Goal: Task Accomplishment & Management: Manage account settings

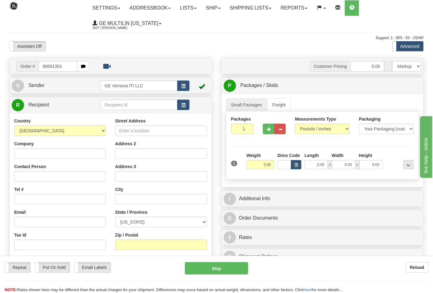
type input "86691354"
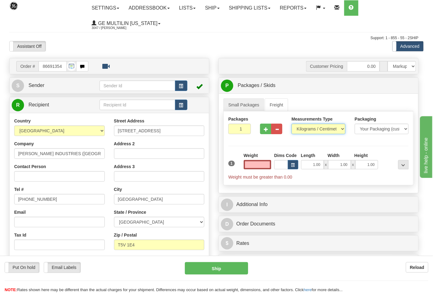
type input "0.00"
click at [308, 128] on select "Pounds / Inches Kilograms / Centimeters" at bounding box center [319, 129] width 54 height 10
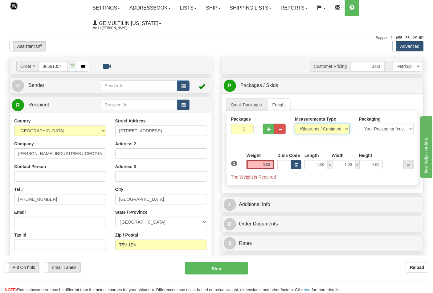
select select "0"
click at [295, 124] on select "Pounds / Inches Kilograms / Centimeters" at bounding box center [322, 129] width 55 height 10
click at [273, 165] on input "0.00" at bounding box center [261, 164] width 28 height 9
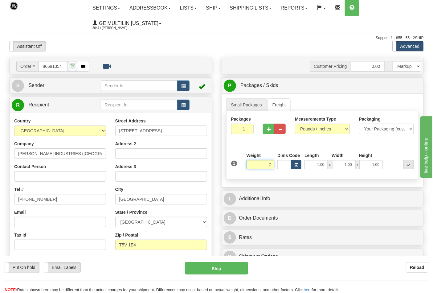
click button "Delete" at bounding box center [0, 0] width 0 height 0
type input "7.00"
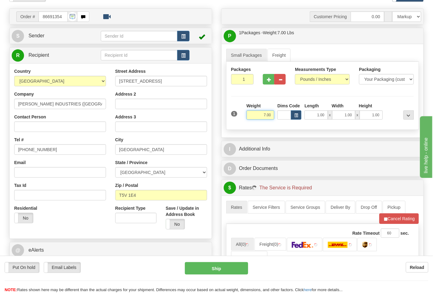
scroll to position [103, 0]
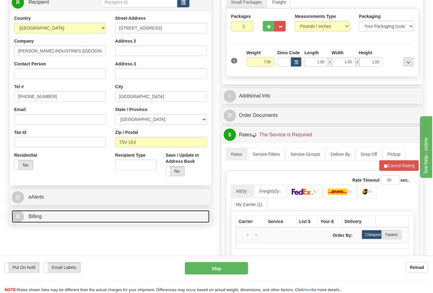
click at [59, 215] on link "B Billing" at bounding box center [111, 216] width 198 height 13
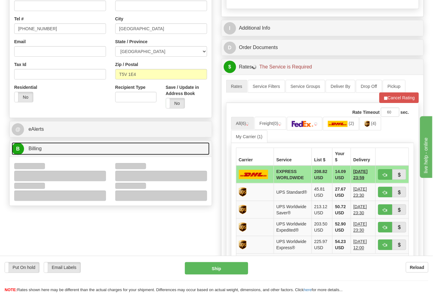
scroll to position [171, 0]
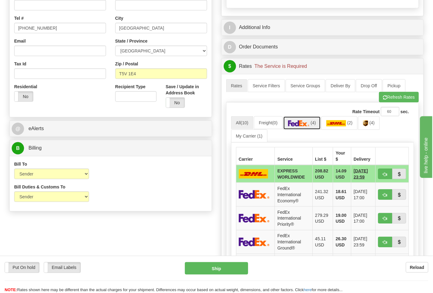
click at [296, 126] on img at bounding box center [299, 123] width 22 height 6
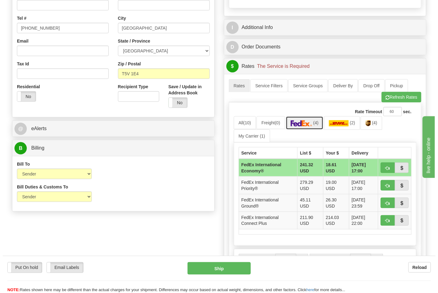
scroll to position [205, 0]
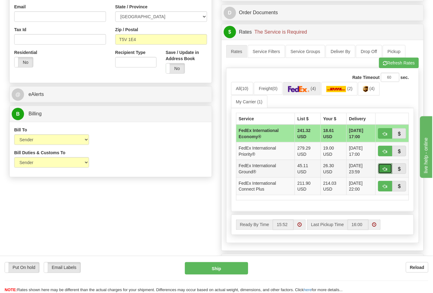
click at [386, 170] on span "button" at bounding box center [385, 169] width 4 height 4
type input "92"
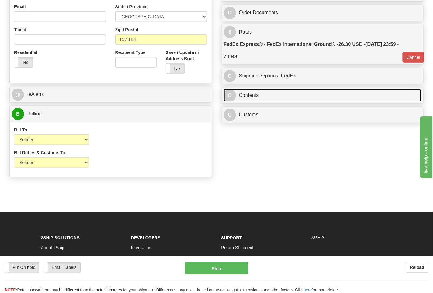
click at [274, 97] on link "C Contents" at bounding box center [323, 95] width 198 height 13
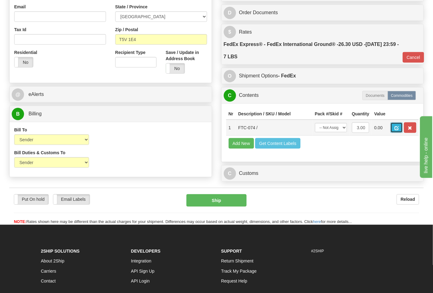
click at [399, 127] on span "button" at bounding box center [397, 128] width 4 height 4
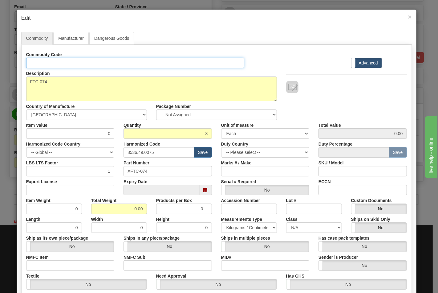
click at [48, 63] on input "Id" at bounding box center [135, 63] width 219 height 10
type input "TRANSFORMERS"
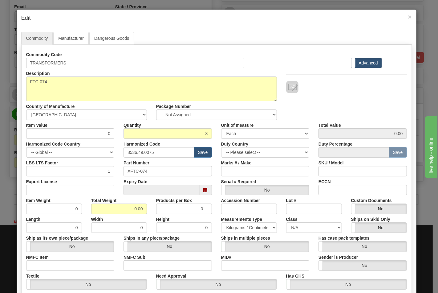
click at [88, 184] on div "Export License" at bounding box center [71, 185] width 98 height 19
drag, startPoint x: 87, startPoint y: 190, endPoint x: 82, endPoint y: 190, distance: 5.6
click at [87, 190] on input "Export License" at bounding box center [70, 190] width 89 height 10
type input "N/A"
drag, startPoint x: 130, startPoint y: 210, endPoint x: 141, endPoint y: 207, distance: 11.5
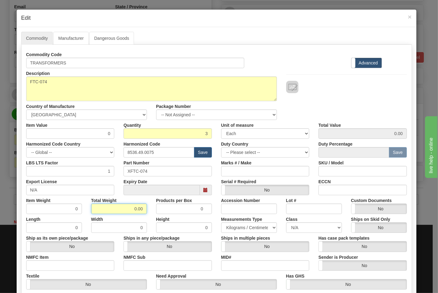
click at [146, 212] on div "Total Weight 0.00" at bounding box center [119, 204] width 65 height 19
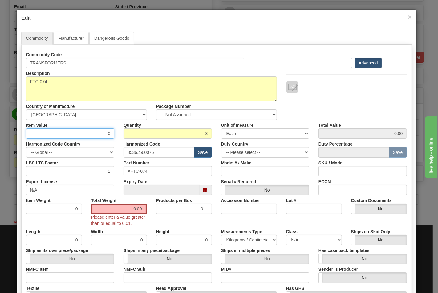
drag, startPoint x: 73, startPoint y: 134, endPoint x: 116, endPoint y: 134, distance: 42.2
click at [116, 134] on div "Item Value 0" at bounding box center [71, 129] width 98 height 19
type input "77.15"
type input "231.45"
drag, startPoint x: 117, startPoint y: 207, endPoint x: 152, endPoint y: 205, distance: 34.3
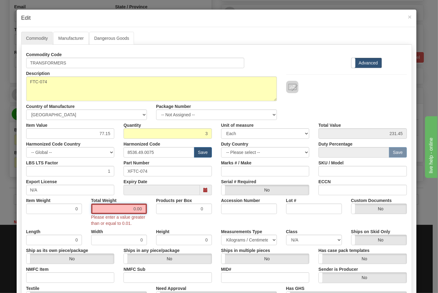
click at [152, 205] on div "Item Weight 0 Total Weight 0.00 Please enter a value greater than or equal to 0…" at bounding box center [217, 210] width 390 height 31
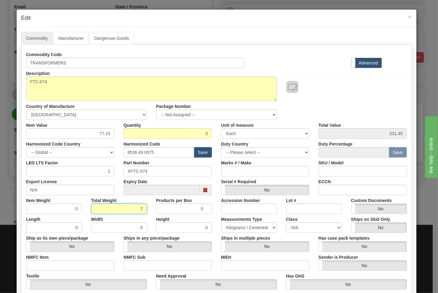
type input "7"
type input "2.3333"
drag, startPoint x: 80, startPoint y: 263, endPoint x: 80, endPoint y: 268, distance: 4.6
click at [80, 263] on input "NMFC Item" at bounding box center [70, 265] width 89 height 10
type input "63170"
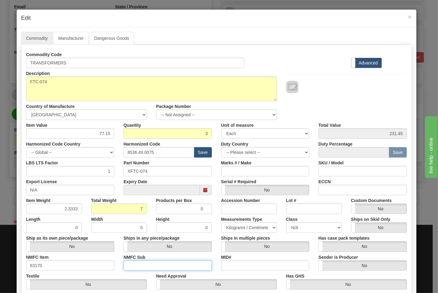
click at [138, 264] on input "NMFC Sub" at bounding box center [168, 265] width 89 height 10
type input "4"
click at [296, 232] on select "N/A 50.0 55.0 60.0 65.0 70.0 85.0 92.5 100.0 125.0 175.0 250.0 300.0 400.0" at bounding box center [314, 227] width 56 height 10
select select "70.0"
click at [286, 222] on select "N/A 50.0 55.0 60.0 65.0 70.0 85.0 92.5 100.0 125.0 175.0 250.0 300.0 400.0" at bounding box center [314, 227] width 56 height 10
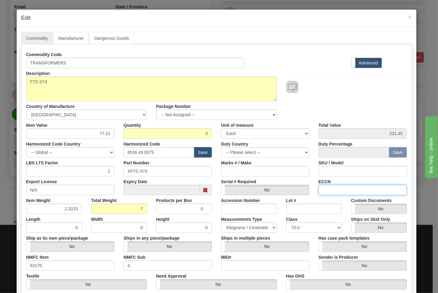
drag, startPoint x: 334, startPoint y: 186, endPoint x: 343, endPoint y: 194, distance: 11.6
click at [334, 186] on input "ECCN" at bounding box center [363, 190] width 89 height 10
type input "EAR99"
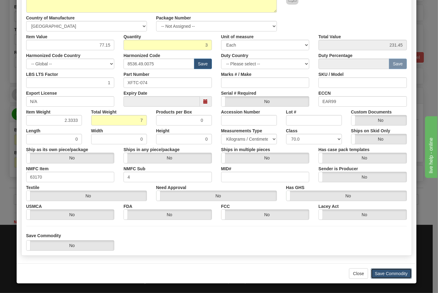
click at [378, 270] on button "Save Commodity" at bounding box center [391, 273] width 41 height 10
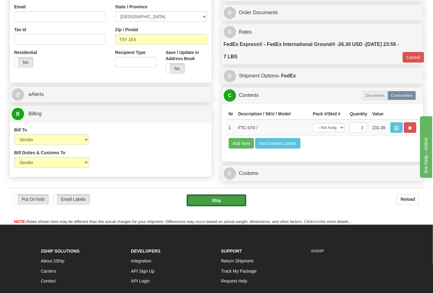
click at [224, 207] on button "Ship" at bounding box center [217, 200] width 60 height 12
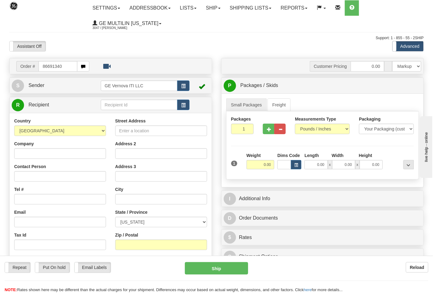
type input "86691340"
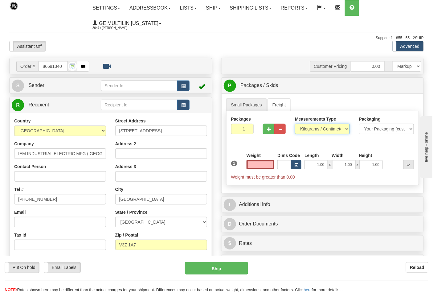
type input "0.00"
click at [305, 128] on select "Pounds / Inches Kilograms / Centimeters" at bounding box center [322, 129] width 55 height 10
select select "0"
click at [295, 124] on select "Pounds / Inches Kilograms / Centimeters" at bounding box center [322, 129] width 55 height 10
click at [270, 165] on input "0.00" at bounding box center [261, 164] width 28 height 9
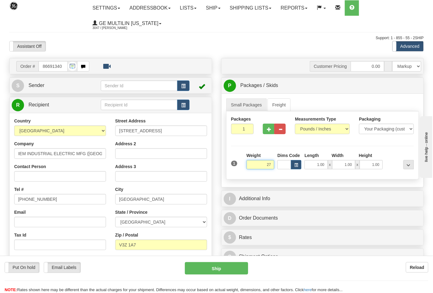
click button "Delete" at bounding box center [0, 0] width 0 height 0
type input "27.00"
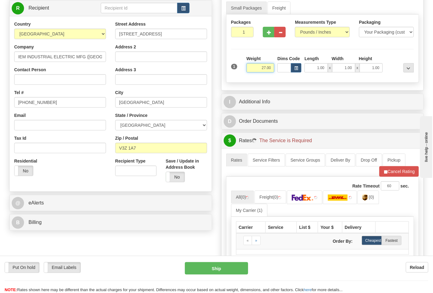
scroll to position [103, 0]
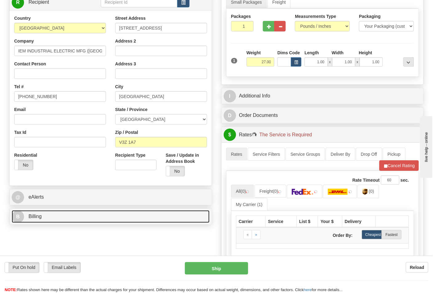
click at [66, 213] on link "B Billing" at bounding box center [111, 216] width 198 height 13
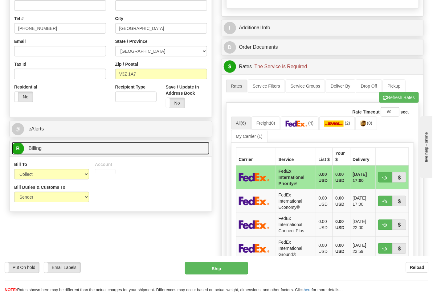
scroll to position [171, 0]
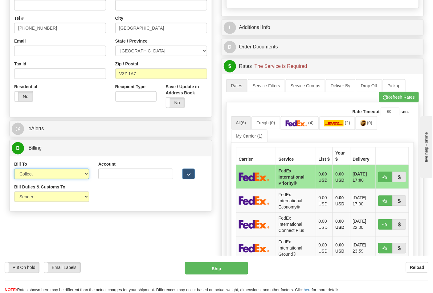
click at [39, 179] on select "Sender Recipient Third Party Collect" at bounding box center [51, 174] width 75 height 10
select select "2"
click at [14, 169] on select "Sender Recipient Third Party Collect" at bounding box center [51, 174] width 75 height 10
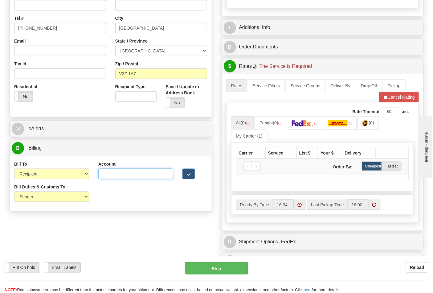
click at [132, 173] on input "Account" at bounding box center [135, 174] width 75 height 10
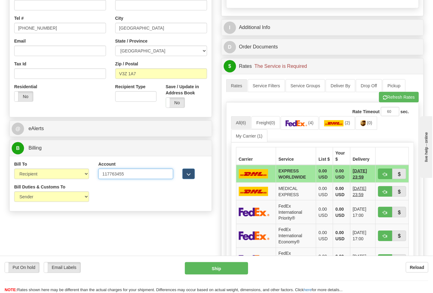
type input "117763455"
click button "Delete" at bounding box center [0, 0] width 0 height 0
click at [312, 125] on span "(4)" at bounding box center [310, 122] width 5 height 5
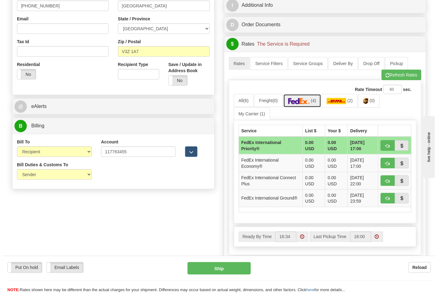
scroll to position [240, 0]
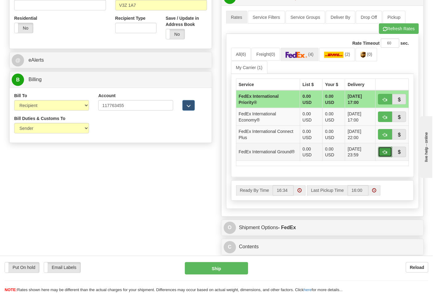
click at [383, 150] on button "button" at bounding box center [385, 152] width 14 height 10
type input "92"
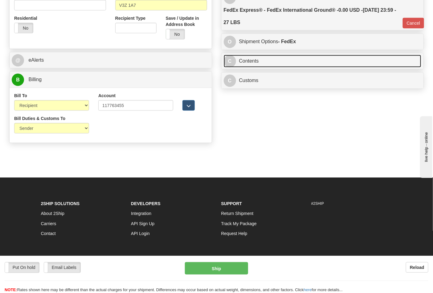
drag, startPoint x: 259, startPoint y: 64, endPoint x: 275, endPoint y: 64, distance: 15.7
click at [260, 64] on link "C Contents" at bounding box center [323, 61] width 198 height 13
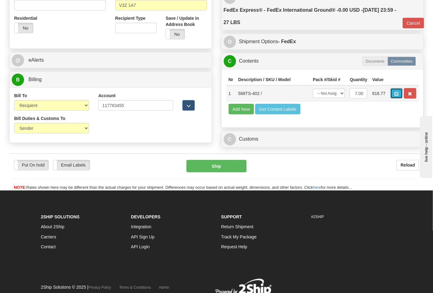
click at [399, 96] on span "button" at bounding box center [397, 94] width 4 height 4
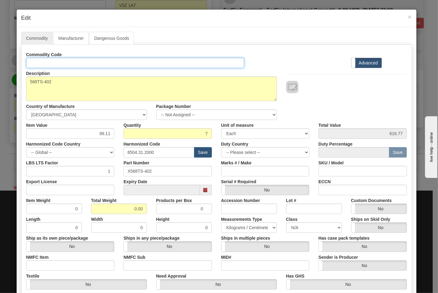
click at [99, 65] on input "Id" at bounding box center [135, 63] width 219 height 10
type input "TRANSFORMERS"
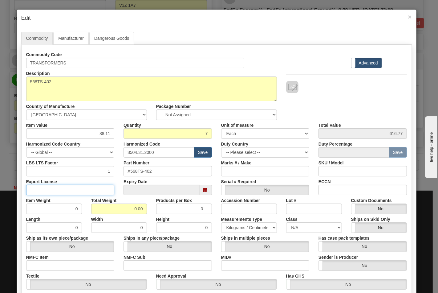
click at [84, 190] on input "Export License" at bounding box center [70, 190] width 89 height 10
type input "N/A"
drag, startPoint x: 124, startPoint y: 205, endPoint x: 143, endPoint y: 209, distance: 19.3
click at [143, 209] on input "0.00" at bounding box center [119, 209] width 56 height 10
type input "27"
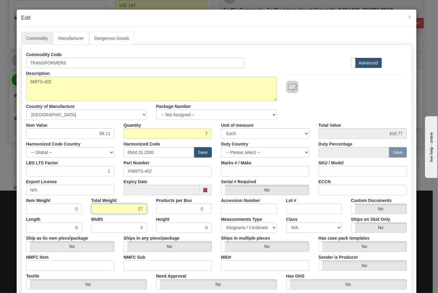
type input "3.8571"
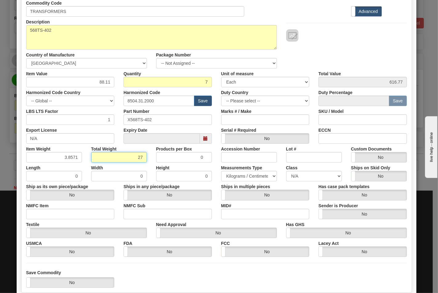
scroll to position [89, 0]
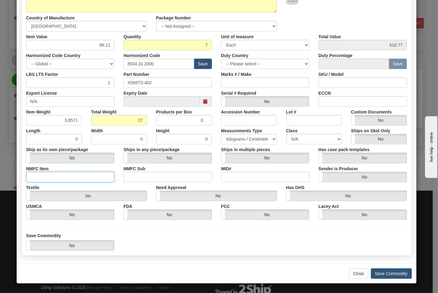
click at [68, 178] on input "NMFC Item" at bounding box center [70, 177] width 89 height 10
type input "63170"
drag, startPoint x: 129, startPoint y: 177, endPoint x: 143, endPoint y: 179, distance: 14.3
click at [129, 177] on input "NMFC Sub" at bounding box center [168, 177] width 89 height 10
type input "4"
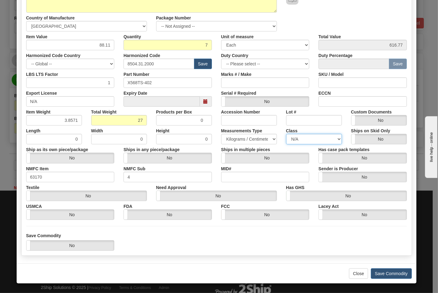
click at [301, 139] on select "N/A 50.0 55.0 60.0 65.0 70.0 85.0 92.5 100.0 125.0 175.0 250.0 300.0 400.0" at bounding box center [314, 139] width 56 height 10
select select "70.0"
click at [286, 134] on select "N/A 50.0 55.0 60.0 65.0 70.0 85.0 92.5 100.0 125.0 175.0 250.0 300.0 400.0" at bounding box center [314, 139] width 56 height 10
click at [327, 94] on label "ECCN" at bounding box center [325, 92] width 12 height 8
click at [330, 100] on input "ECCN" at bounding box center [363, 101] width 89 height 10
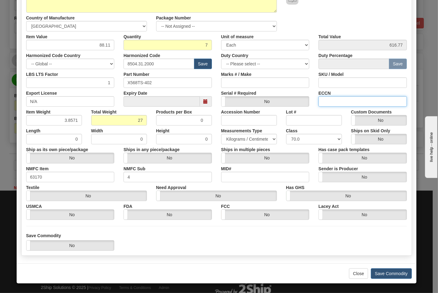
type input "EAR99"
click at [398, 273] on button "Save Commodity" at bounding box center [391, 273] width 41 height 10
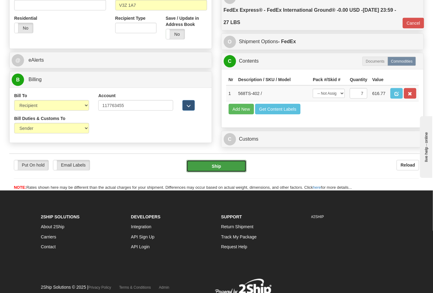
click at [211, 172] on button "Ship" at bounding box center [217, 166] width 60 height 12
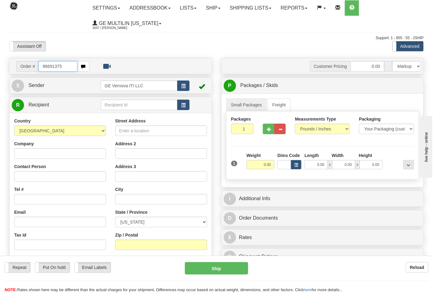
type input "86691375"
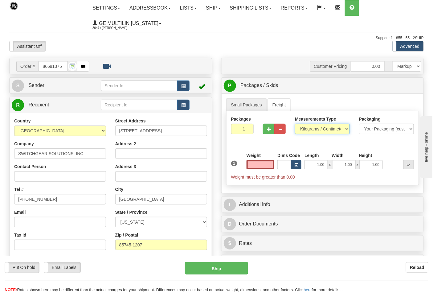
type input "0.00"
click at [310, 130] on select "Pounds / Inches Kilograms / Centimeters" at bounding box center [322, 129] width 55 height 10
select select "0"
click at [295, 124] on select "Pounds / Inches Kilograms / Centimeters" at bounding box center [322, 129] width 55 height 10
click at [271, 166] on input "0.00" at bounding box center [261, 164] width 28 height 9
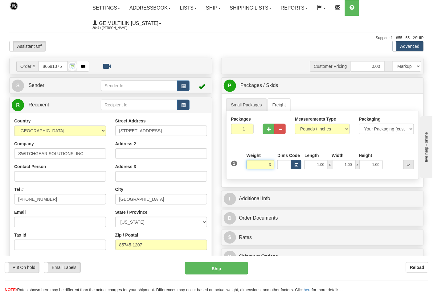
click button "Delete" at bounding box center [0, 0] width 0 height 0
type input "3.00"
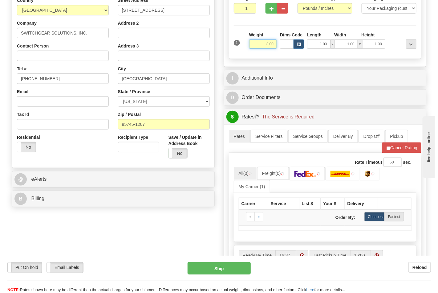
scroll to position [137, 0]
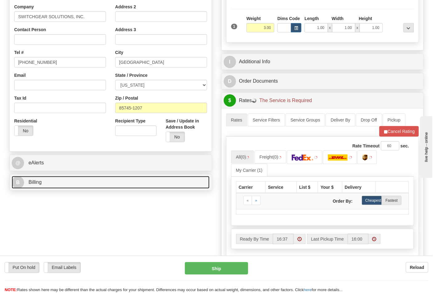
click at [85, 185] on link "B Billing" at bounding box center [111, 182] width 198 height 13
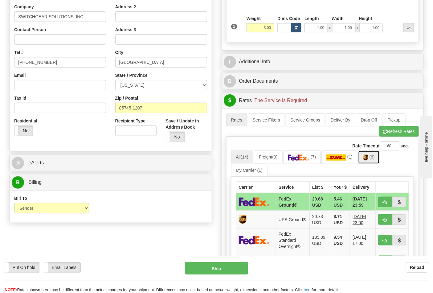
click at [375, 158] on span "(6)" at bounding box center [372, 156] width 5 height 5
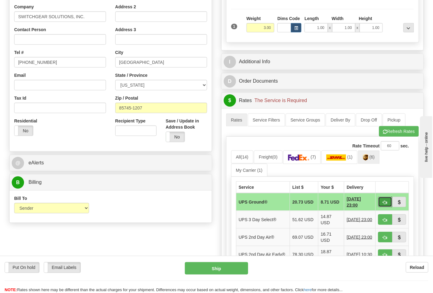
click at [386, 201] on span "button" at bounding box center [385, 202] width 4 height 4
type input "03"
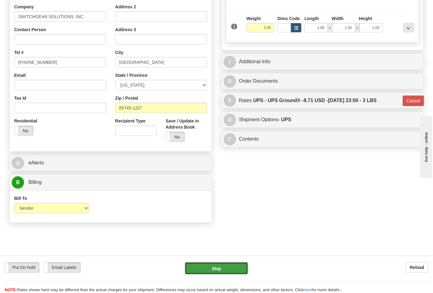
click at [227, 269] on button "Ship" at bounding box center [216, 268] width 63 height 12
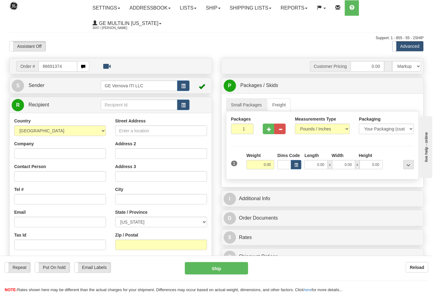
type input "86691374"
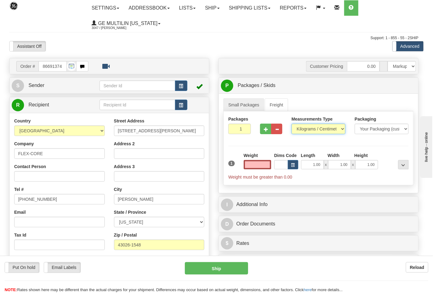
type input "0.00"
click at [303, 128] on select "Pounds / Inches Kilograms / Centimeters" at bounding box center [319, 129] width 54 height 10
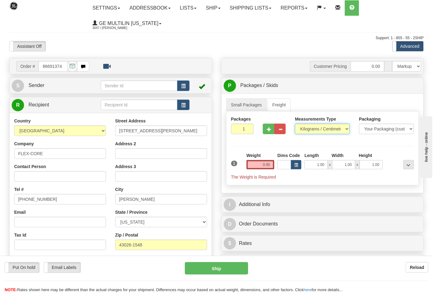
click at [295, 124] on select "Pounds / Inches Kilograms / Centimeters" at bounding box center [322, 129] width 55 height 10
click at [303, 130] on select "Pounds / Inches Kilograms / Centimeters" at bounding box center [322, 129] width 55 height 10
select select "0"
click at [295, 124] on select "Pounds / Inches Kilograms / Centimeters" at bounding box center [322, 129] width 55 height 10
click at [270, 163] on input "0.00" at bounding box center [261, 164] width 28 height 9
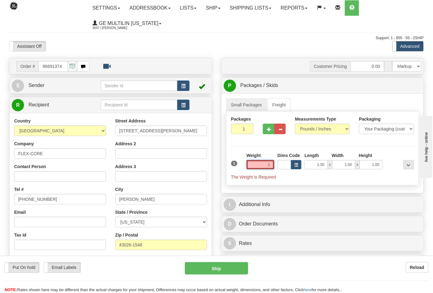
click button "Delete" at bounding box center [0, 0] width 0 height 0
type input "1.00"
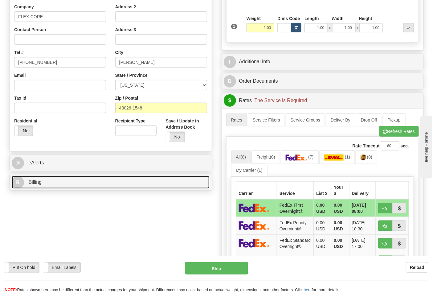
click at [48, 181] on link "B Billing" at bounding box center [111, 182] width 198 height 13
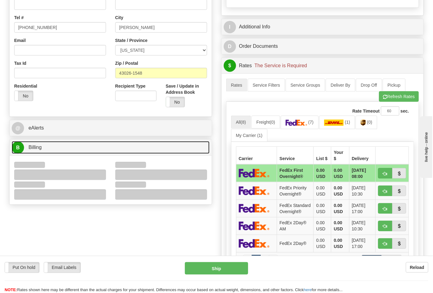
scroll to position [205, 0]
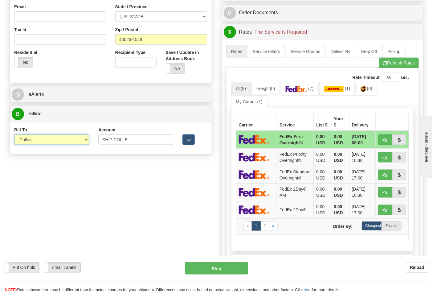
drag, startPoint x: 35, startPoint y: 140, endPoint x: 37, endPoint y: 145, distance: 6.0
click at [35, 140] on select "Sender Recipient Third Party Collect" at bounding box center [51, 139] width 75 height 10
select select "2"
click at [14, 135] on select "Sender Recipient Third Party Collect" at bounding box center [51, 139] width 75 height 10
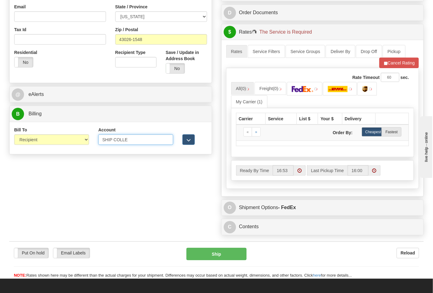
drag, startPoint x: 126, startPoint y: 141, endPoint x: 67, endPoint y: 140, distance: 59.2
click at [67, 140] on div "Bill To Sender Recipient Third Party Collect Account SHIP COLLE 3rd Party Accou…" at bounding box center [111, 138] width 202 height 23
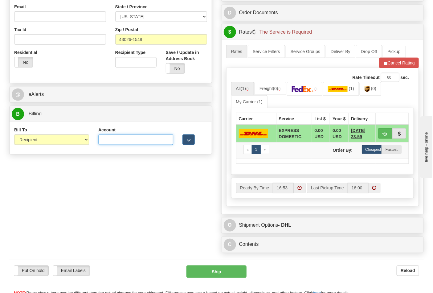
click at [111, 140] on input "Account" at bounding box center [135, 139] width 75 height 10
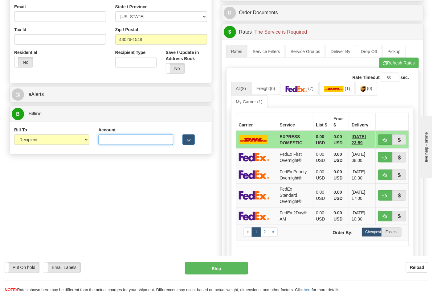
type input "473367"
click at [392, 66] on button "Refresh Rates" at bounding box center [399, 63] width 40 height 10
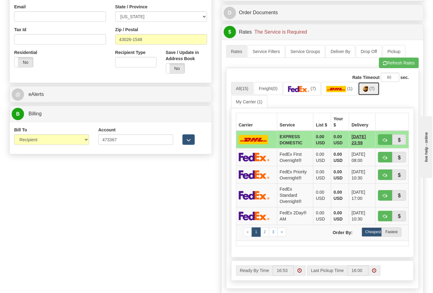
click at [375, 91] on span "(7)" at bounding box center [372, 88] width 5 height 5
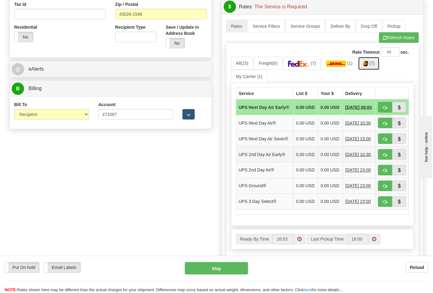
scroll to position [274, 0]
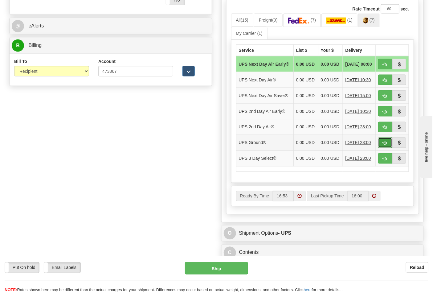
click at [382, 148] on button "button" at bounding box center [385, 143] width 14 height 10
type input "03"
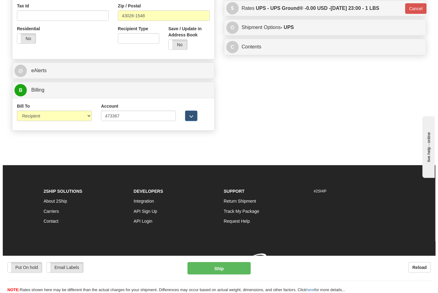
scroll to position [239, 0]
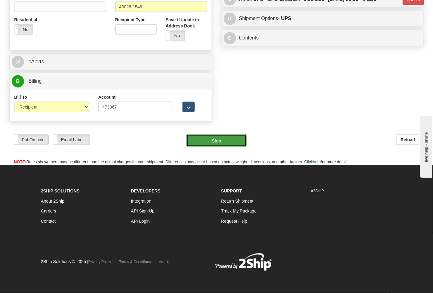
click at [220, 139] on button "Ship" at bounding box center [217, 140] width 60 height 12
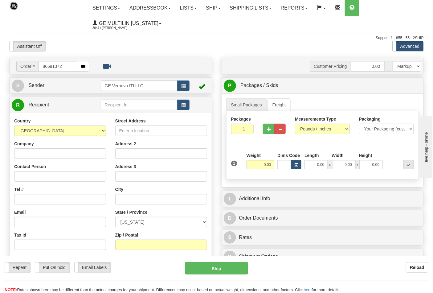
type input "86691372"
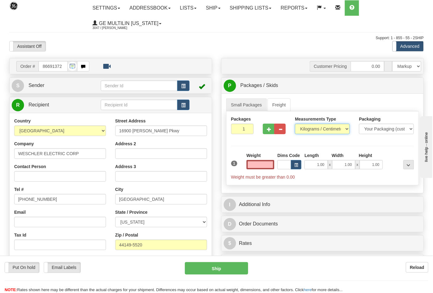
type input "0.00"
click at [313, 131] on select "Pounds / Inches Kilograms / Centimeters" at bounding box center [322, 129] width 55 height 10
select select "0"
click at [295, 124] on select "Pounds / Inches Kilograms / Centimeters" at bounding box center [322, 129] width 55 height 10
click at [271, 162] on input "0.00" at bounding box center [261, 164] width 28 height 9
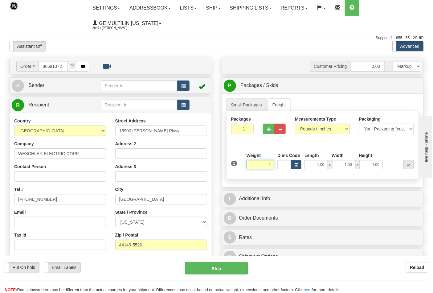
click button "Delete" at bounding box center [0, 0] width 0 height 0
type input "1.00"
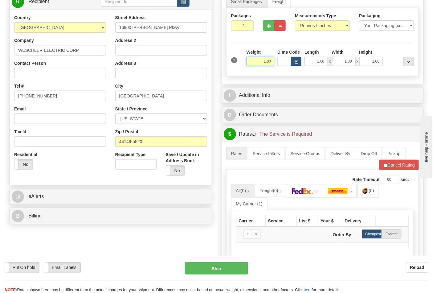
scroll to position [137, 0]
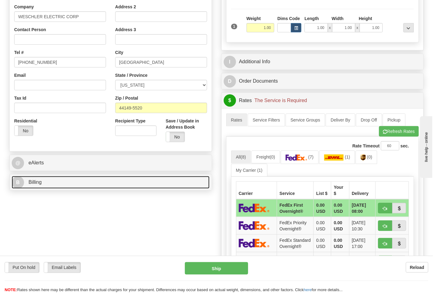
click at [62, 187] on link "B Billing" at bounding box center [111, 182] width 198 height 13
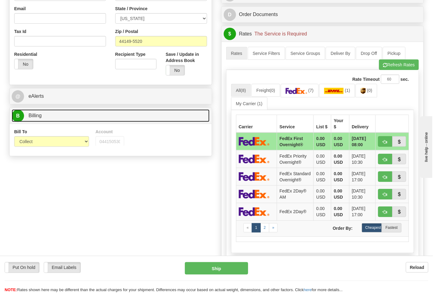
scroll to position [205, 0]
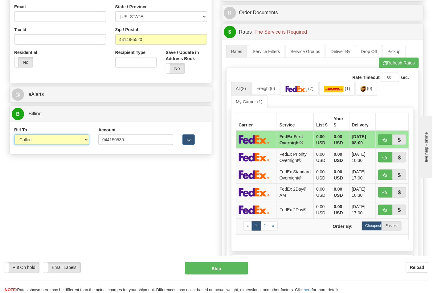
click at [43, 143] on select "Sender Recipient Third Party Collect" at bounding box center [51, 139] width 75 height 10
select select "2"
click at [14, 135] on select "Sender Recipient Third Party Collect" at bounding box center [51, 139] width 75 height 10
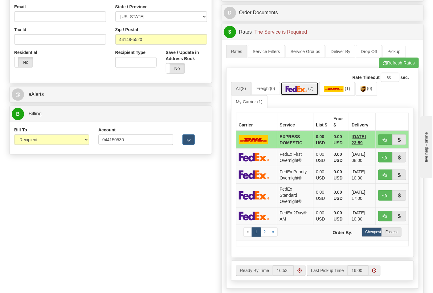
click at [305, 92] on img at bounding box center [297, 89] width 22 height 6
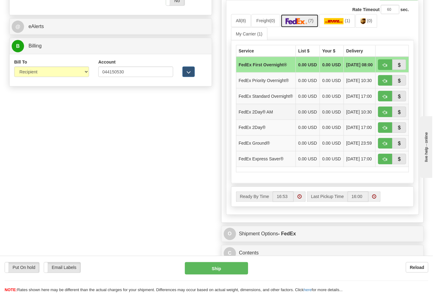
scroll to position [274, 0]
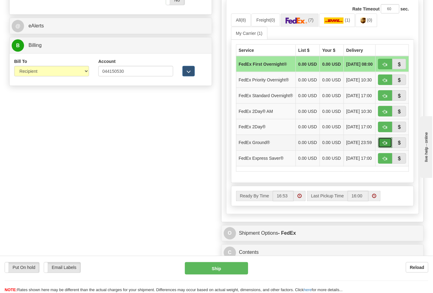
click at [381, 148] on button "button" at bounding box center [385, 143] width 14 height 10
type input "92"
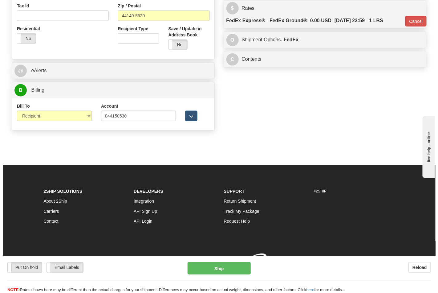
scroll to position [239, 0]
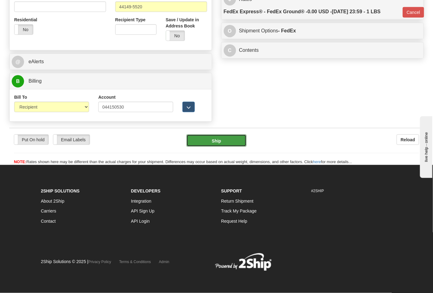
click at [208, 145] on button "Ship" at bounding box center [217, 140] width 60 height 12
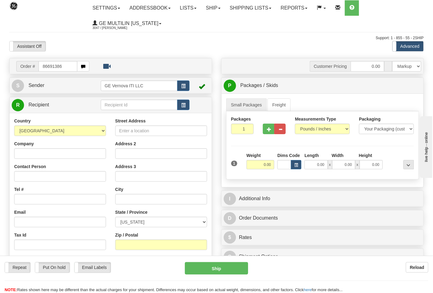
type input "86691386"
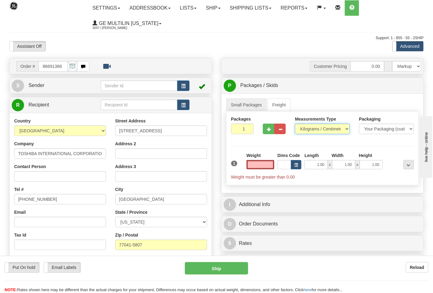
type input "0.00"
click at [302, 130] on select "Pounds / Inches Kilograms / Centimeters" at bounding box center [322, 129] width 55 height 10
select select "0"
click at [295, 124] on select "Pounds / Inches Kilograms / Centimeters" at bounding box center [322, 129] width 55 height 10
click at [267, 165] on input "0.00" at bounding box center [261, 164] width 28 height 9
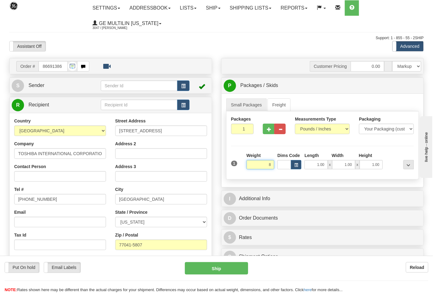
click button "Delete" at bounding box center [0, 0] width 0 height 0
type input "8.00"
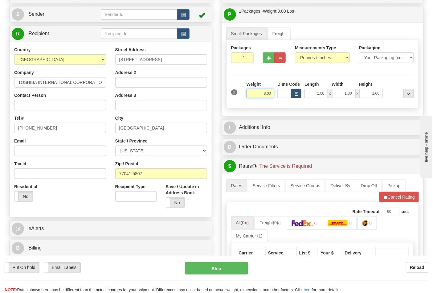
scroll to position [171, 0]
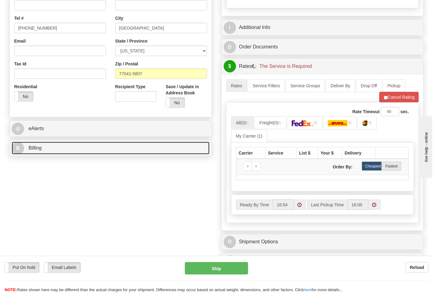
click at [69, 152] on link "B Billing" at bounding box center [111, 148] width 198 height 13
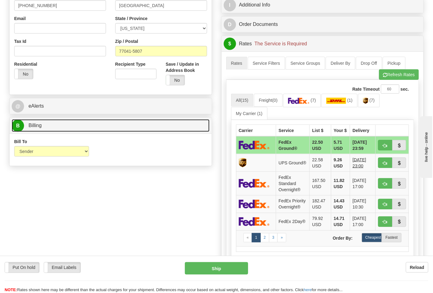
scroll to position [205, 0]
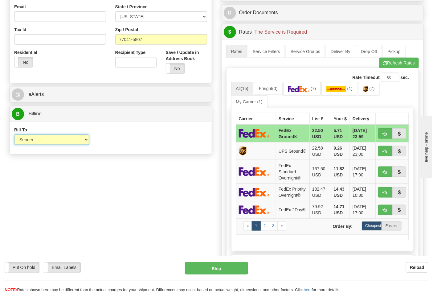
click at [56, 141] on select "Sender Recipient Third Party Collect" at bounding box center [51, 139] width 75 height 10
select select "2"
click at [14, 135] on select "Sender Recipient Third Party Collect" at bounding box center [51, 139] width 75 height 10
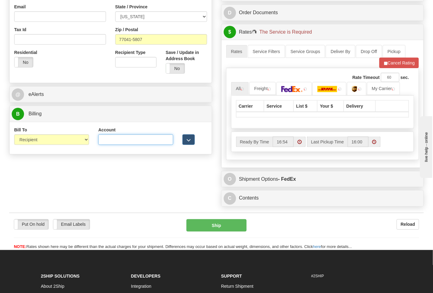
click at [106, 140] on input "Account" at bounding box center [135, 139] width 75 height 10
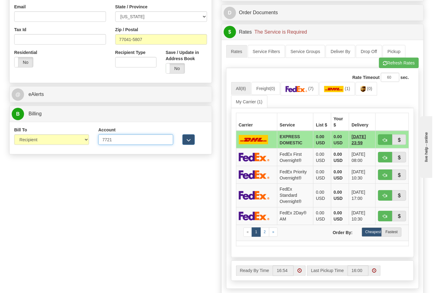
type input "772108"
click at [387, 63] on button "Refresh Rates" at bounding box center [399, 63] width 40 height 10
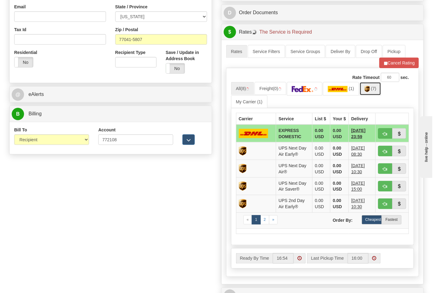
click at [373, 92] on link "(7)" at bounding box center [371, 88] width 22 height 13
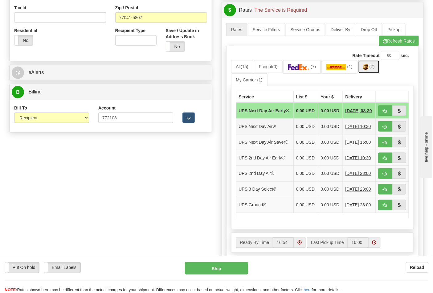
scroll to position [240, 0]
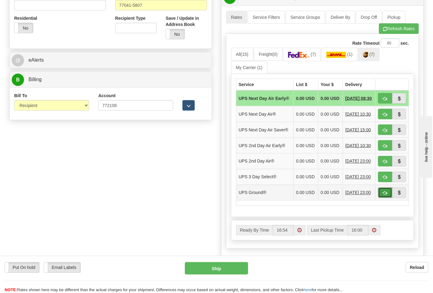
click at [383, 195] on span "button" at bounding box center [385, 193] width 4 height 4
type input "03"
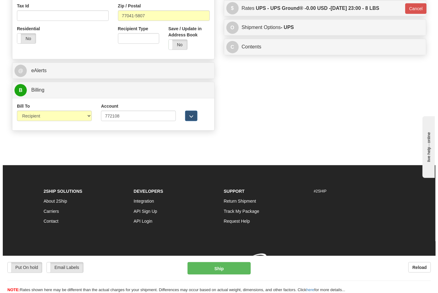
scroll to position [230, 0]
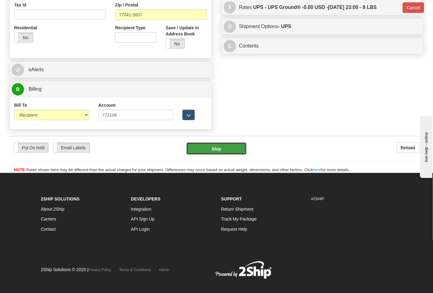
click at [207, 151] on button "Ship" at bounding box center [217, 148] width 60 height 12
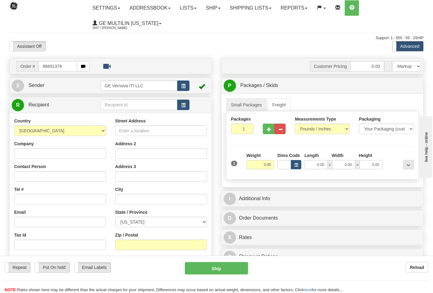
type input "86691378"
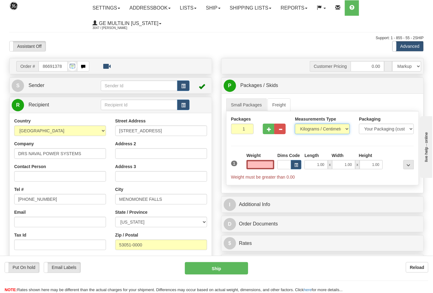
type input "0.00"
click at [308, 130] on select "Pounds / Inches Kilograms / Centimeters" at bounding box center [322, 129] width 55 height 10
select select "0"
click at [295, 124] on select "Pounds / Inches Kilograms / Centimeters" at bounding box center [322, 129] width 55 height 10
click at [275, 164] on div "Weight 0.00" at bounding box center [260, 163] width 31 height 22
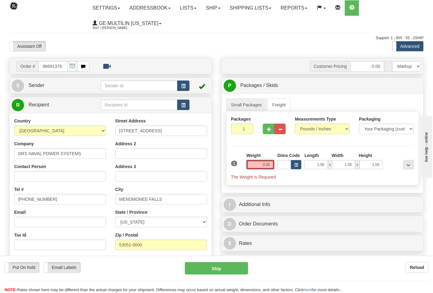
click at [273, 164] on input "0.00" at bounding box center [261, 164] width 28 height 9
click button "Delete" at bounding box center [0, 0] width 0 height 0
type input "1.00"
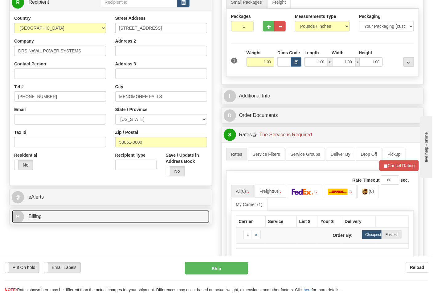
click at [70, 217] on link "B Billing" at bounding box center [111, 216] width 198 height 13
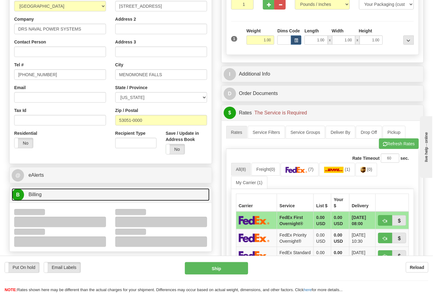
scroll to position [137, 0]
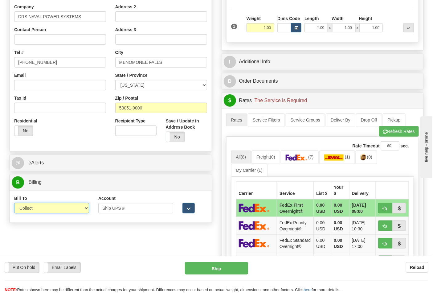
click at [45, 207] on select "Sender Recipient Third Party Collect" at bounding box center [51, 208] width 75 height 10
select select "2"
click at [14, 204] on select "Sender Recipient Third Party Collect" at bounding box center [51, 208] width 75 height 10
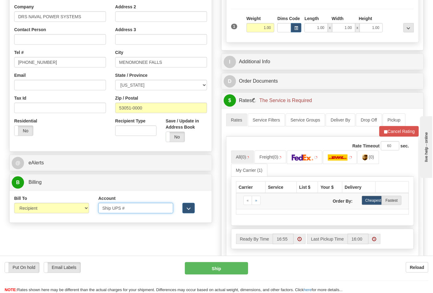
drag, startPoint x: 137, startPoint y: 211, endPoint x: 82, endPoint y: 210, distance: 55.2
click at [82, 210] on div "Bill To Sender Recipient Third Party Collect Account Ship UPS # 3rd Party Accou…" at bounding box center [111, 206] width 202 height 23
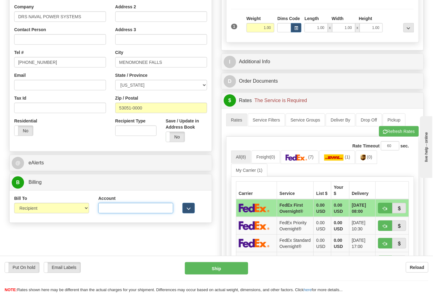
paste input "47511W"
type input "47511W"
click at [389, 131] on button "Refresh Rates" at bounding box center [399, 131] width 40 height 10
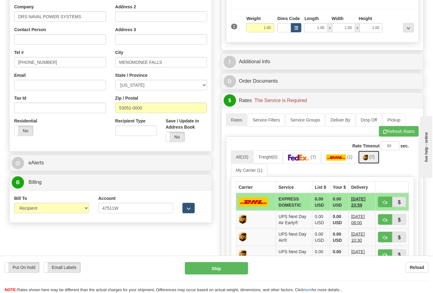
click at [374, 159] on span "(7)" at bounding box center [372, 156] width 5 height 5
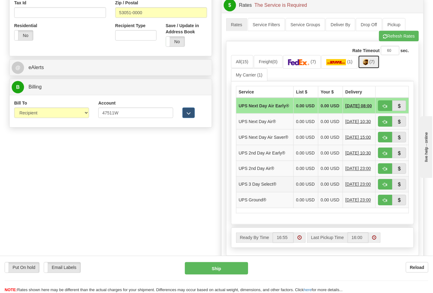
scroll to position [240, 0]
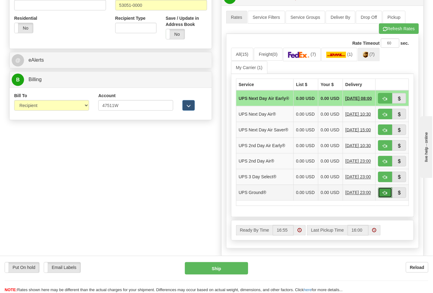
click at [386, 195] on span "button" at bounding box center [385, 193] width 4 height 4
type input "03"
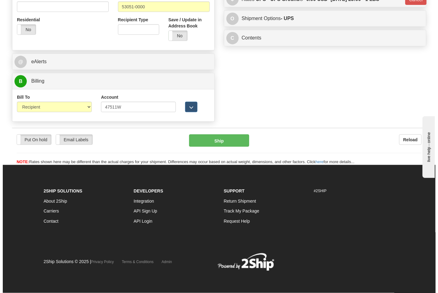
scroll to position [230, 0]
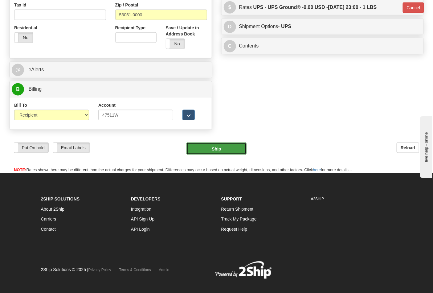
click at [224, 153] on button "Ship" at bounding box center [217, 148] width 60 height 12
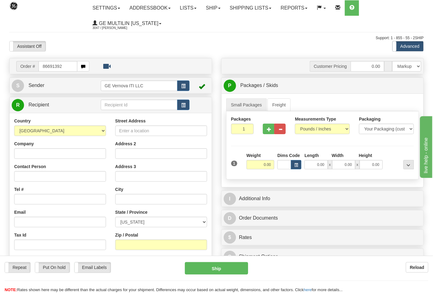
type input "86691392"
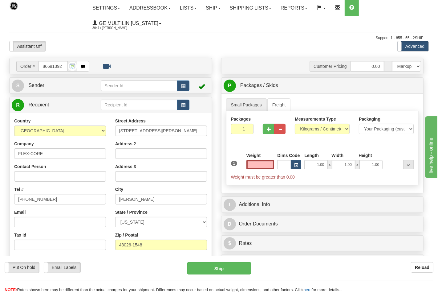
type input "0.00"
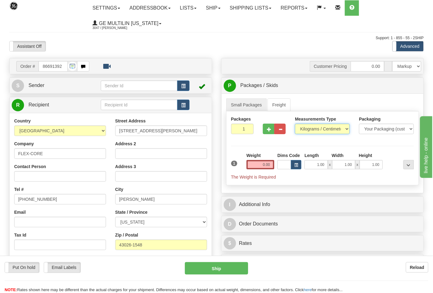
click at [307, 132] on select "Pounds / Inches Kilograms / Centimeters" at bounding box center [322, 129] width 55 height 10
select select "0"
click at [295, 124] on select "Pounds / Inches Kilograms / Centimeters" at bounding box center [322, 129] width 55 height 10
click at [270, 167] on input "0.00" at bounding box center [261, 164] width 28 height 9
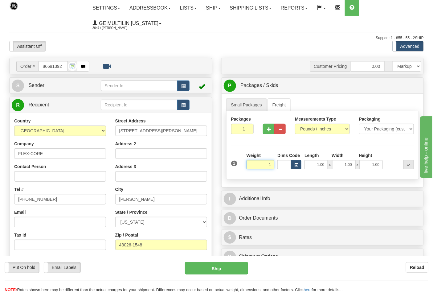
click button "Delete" at bounding box center [0, 0] width 0 height 0
type input "1.00"
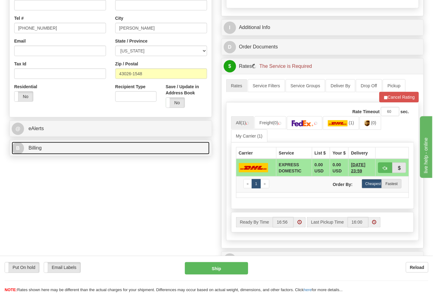
click at [54, 152] on link "B Billing" at bounding box center [111, 148] width 198 height 13
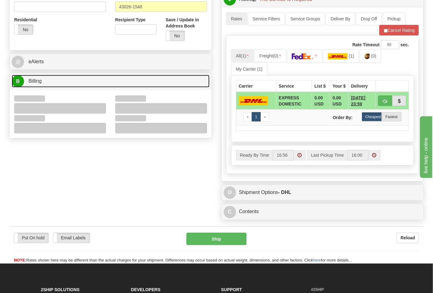
scroll to position [240, 0]
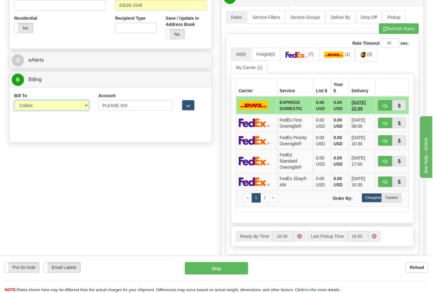
click at [44, 107] on select "Sender Recipient Third Party Collect" at bounding box center [51, 105] width 75 height 10
select select "2"
click at [14, 101] on select "Sender Recipient Third Party Collect" at bounding box center [51, 105] width 75 height 10
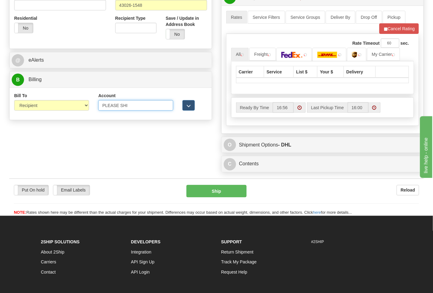
drag, startPoint x: 135, startPoint y: 105, endPoint x: 81, endPoint y: 106, distance: 54.3
click at [81, 106] on div "Bill To Sender Recipient Third Party Collect Account PLEASE SHI 3rd Party Accou…" at bounding box center [111, 104] width 202 height 23
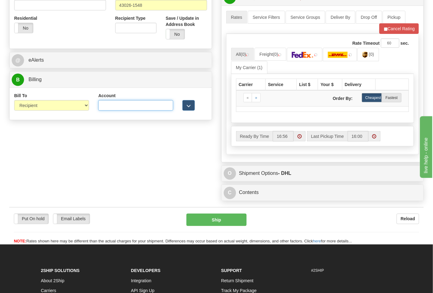
click at [109, 106] on input "Account" at bounding box center [135, 105] width 75 height 10
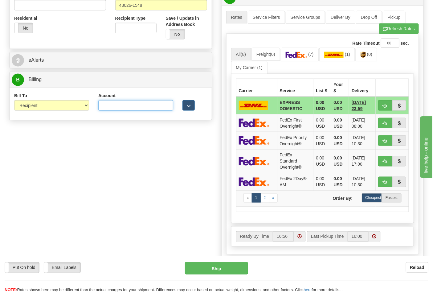
type input "473367"
click at [401, 34] on button "Refresh Rates" at bounding box center [399, 28] width 40 height 10
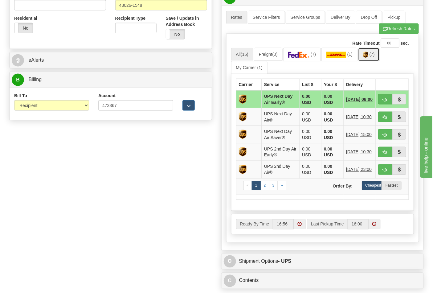
click at [373, 58] on link "(7)" at bounding box center [369, 54] width 22 height 13
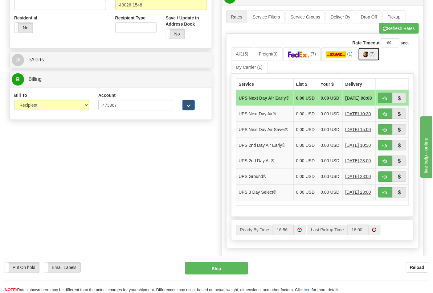
scroll to position [308, 0]
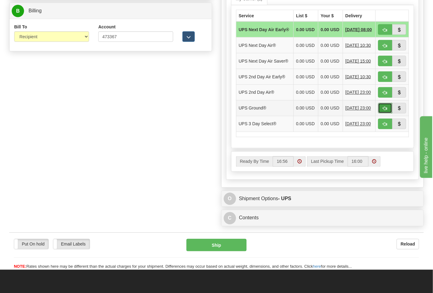
click at [385, 111] on span "button" at bounding box center [385, 109] width 4 height 4
type input "03"
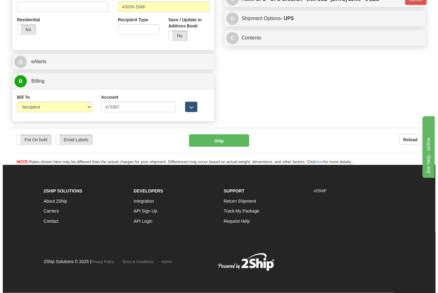
scroll to position [239, 0]
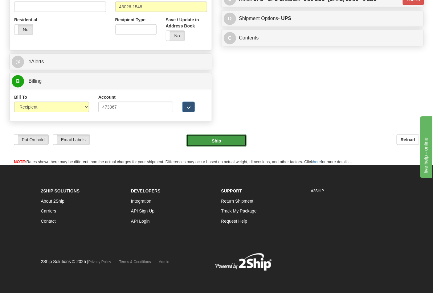
click at [213, 146] on button "Ship" at bounding box center [217, 140] width 60 height 12
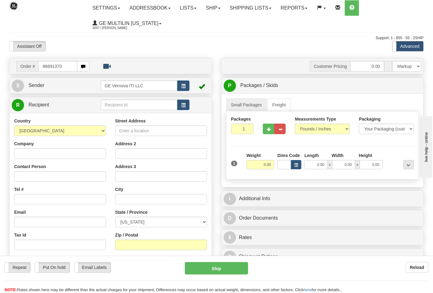
type input "86691370"
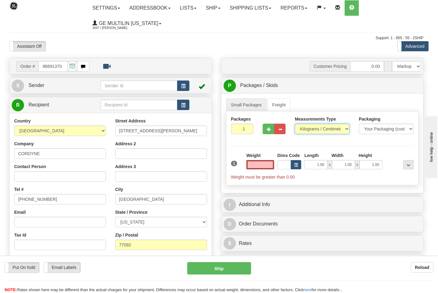
type input "0.00"
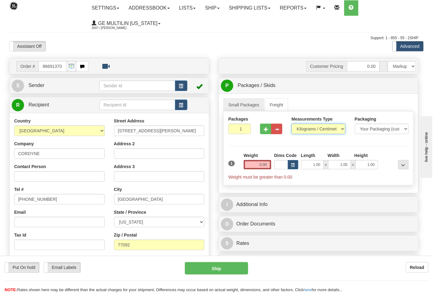
drag, startPoint x: 309, startPoint y: 130, endPoint x: 309, endPoint y: 133, distance: 3.4
click at [309, 130] on select "Pounds / Inches Kilograms / Centimeters" at bounding box center [319, 129] width 54 height 10
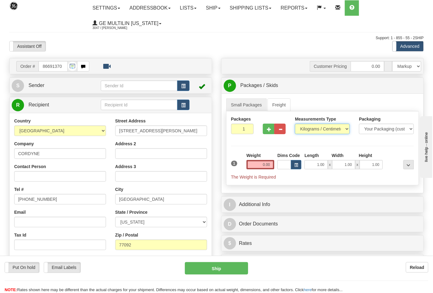
select select "0"
click at [295, 124] on select "Pounds / Inches Kilograms / Centimeters" at bounding box center [322, 129] width 55 height 10
click at [271, 165] on input "0.00" at bounding box center [261, 164] width 28 height 9
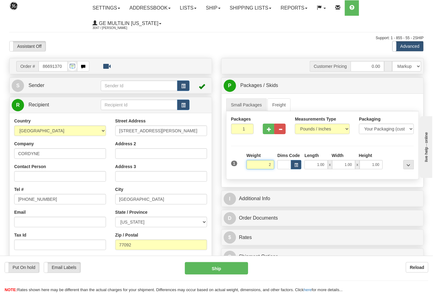
click button "Delete" at bounding box center [0, 0] width 0 height 0
type input "2.00"
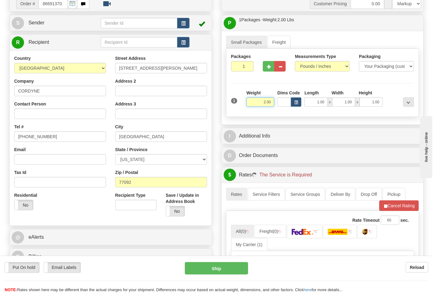
scroll to position [137, 0]
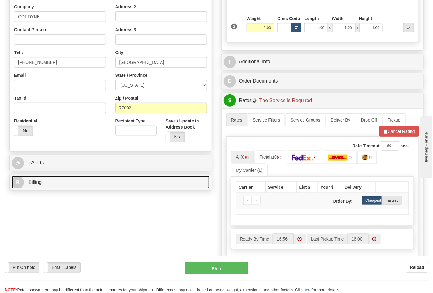
click at [50, 183] on link "B Billing" at bounding box center [111, 182] width 198 height 13
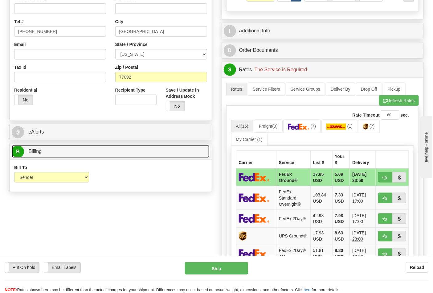
scroll to position [205, 0]
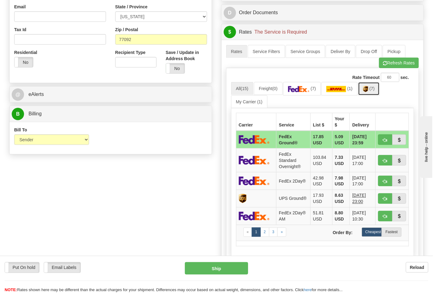
click at [372, 93] on link "(7)" at bounding box center [369, 88] width 22 height 13
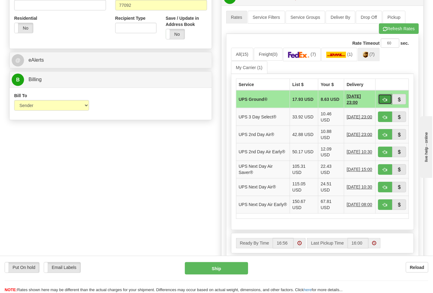
click at [382, 100] on button "button" at bounding box center [385, 99] width 14 height 10
type input "03"
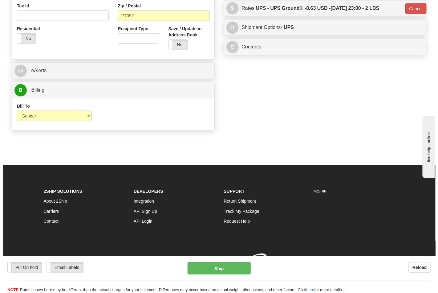
scroll to position [230, 0]
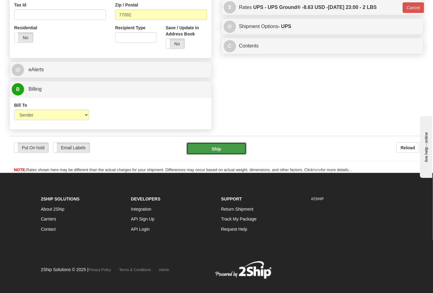
click at [214, 152] on button "Ship" at bounding box center [217, 148] width 60 height 12
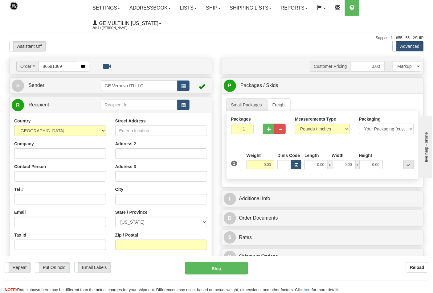
type input "86691389"
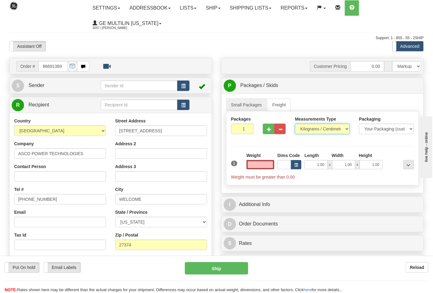
type input "0.00"
drag, startPoint x: 307, startPoint y: 128, endPoint x: 311, endPoint y: 134, distance: 6.6
click at [309, 130] on select "Pounds / Inches Kilograms / Centimeters" at bounding box center [322, 129] width 55 height 10
select select "0"
click at [295, 124] on select "Pounds / Inches Kilograms / Centimeters" at bounding box center [322, 129] width 55 height 10
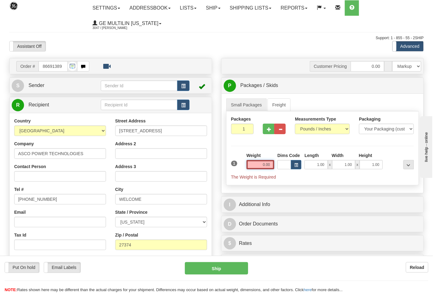
click at [272, 164] on input "0.00" at bounding box center [261, 164] width 28 height 9
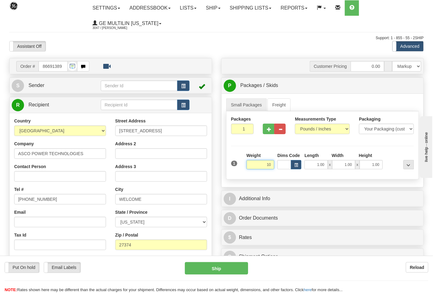
click button "Delete" at bounding box center [0, 0] width 0 height 0
type input "10.00"
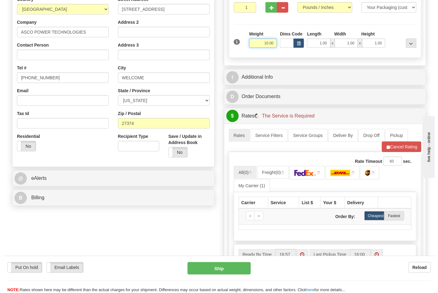
scroll to position [171, 0]
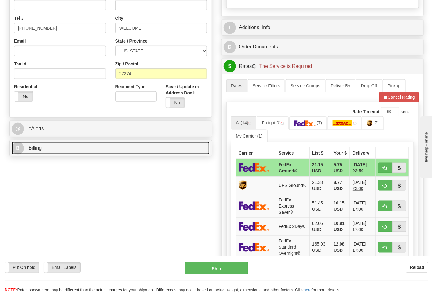
click at [67, 146] on link "B Billing" at bounding box center [111, 148] width 198 height 13
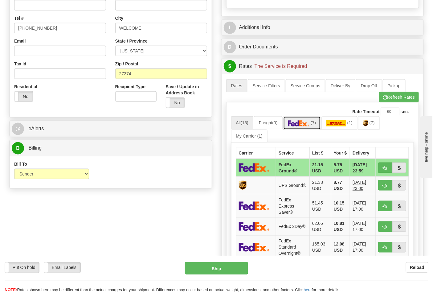
click at [300, 126] on img at bounding box center [299, 123] width 22 height 6
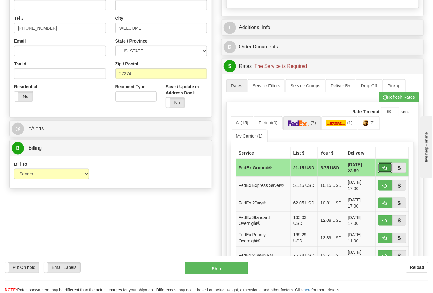
click at [379, 167] on button "button" at bounding box center [385, 168] width 14 height 10
type input "92"
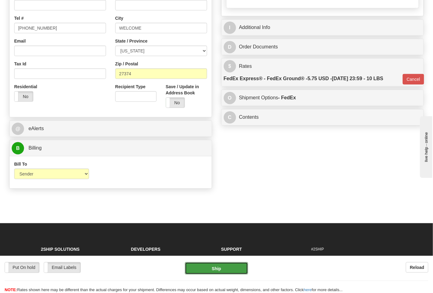
click at [227, 265] on button "Ship" at bounding box center [216, 268] width 63 height 12
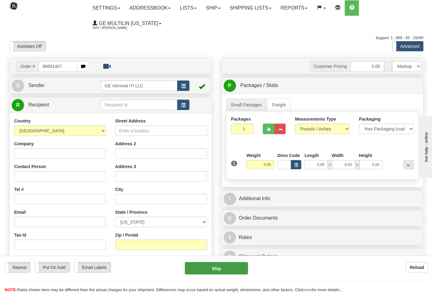
type input "86691407"
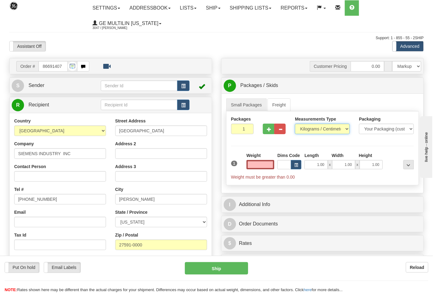
type input "0.00"
click at [309, 129] on select "Pounds / Inches Kilograms / Centimeters" at bounding box center [322, 129] width 55 height 10
select select "0"
click at [295, 124] on select "Pounds / Inches Kilograms / Centimeters" at bounding box center [322, 129] width 55 height 10
click at [269, 165] on input "0.00" at bounding box center [261, 164] width 28 height 9
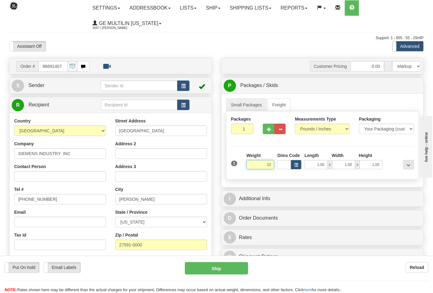
click button "Delete" at bounding box center [0, 0] width 0 height 0
type input "10.00"
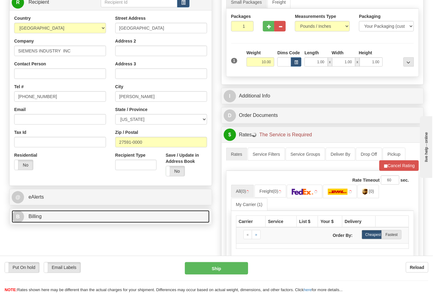
click at [57, 213] on link "B Billing" at bounding box center [111, 216] width 198 height 13
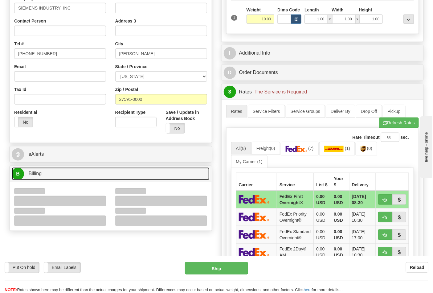
scroll to position [205, 0]
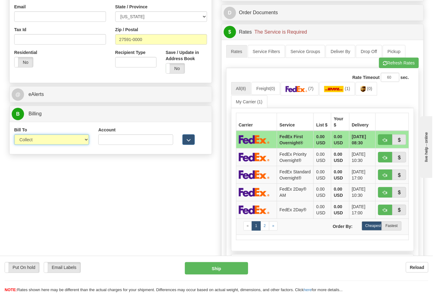
click at [37, 141] on select "Sender Recipient Third Party Collect" at bounding box center [51, 139] width 75 height 10
select select "2"
click at [14, 135] on select "Sender Recipient Third Party Collect" at bounding box center [51, 139] width 75 height 10
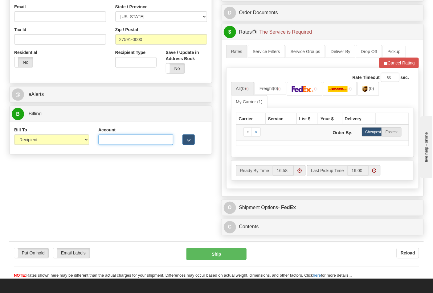
click at [105, 141] on input "Account" at bounding box center [135, 139] width 75 height 10
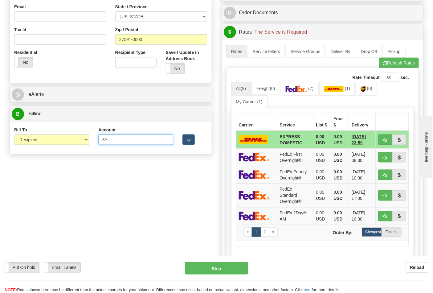
type input "3Y6757"
click at [380, 65] on button "Refresh Rates" at bounding box center [399, 63] width 40 height 10
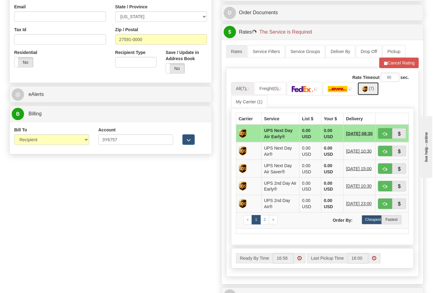
click at [371, 93] on link "(7)" at bounding box center [369, 88] width 22 height 13
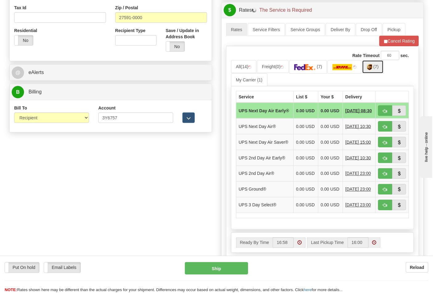
scroll to position [240, 0]
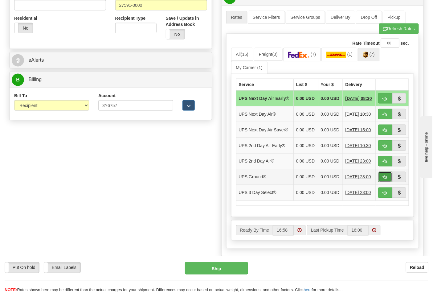
click at [382, 182] on button "button" at bounding box center [385, 177] width 14 height 10
type input "03"
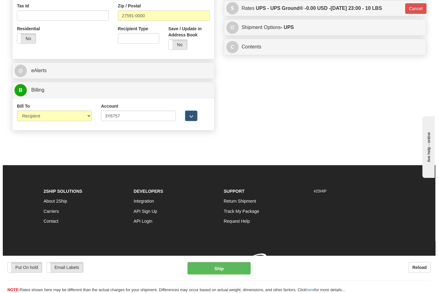
scroll to position [230, 0]
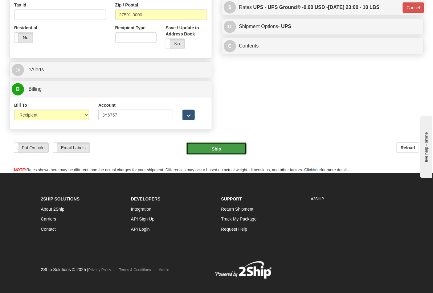
click at [214, 155] on button "Ship" at bounding box center [217, 148] width 60 height 12
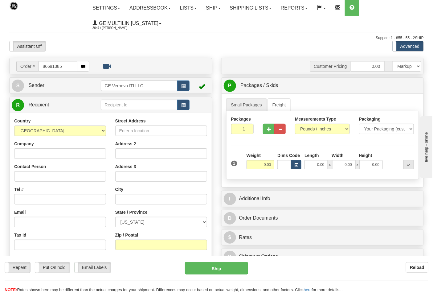
type input "86691385"
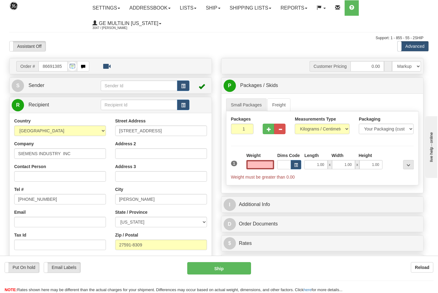
type input "0.00"
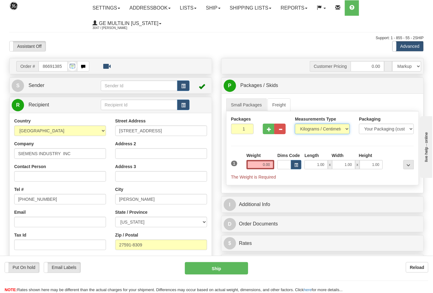
click at [306, 133] on select "Pounds / Inches Kilograms / Centimeters" at bounding box center [322, 129] width 55 height 10
select select "0"
click at [295, 124] on select "Pounds / Inches Kilograms / Centimeters" at bounding box center [322, 129] width 55 height 10
click at [270, 167] on input "0.00" at bounding box center [261, 164] width 28 height 9
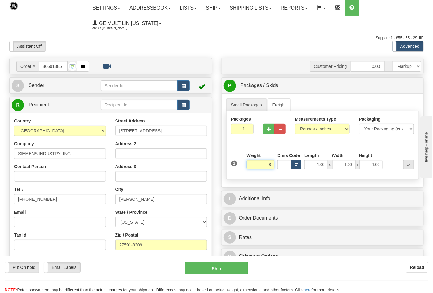
click button "Delete" at bounding box center [0, 0] width 0 height 0
type input "8.00"
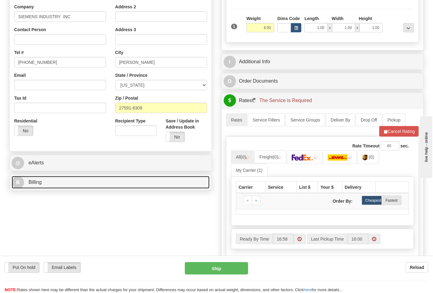
click at [78, 183] on link "B Billing" at bounding box center [111, 182] width 198 height 13
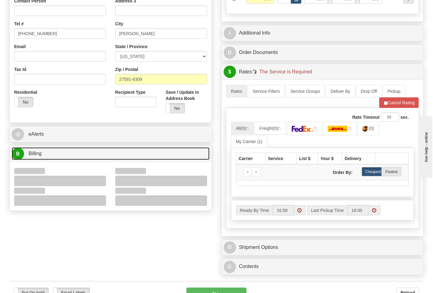
scroll to position [205, 0]
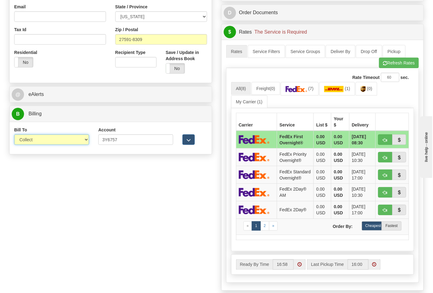
click at [41, 141] on select "Sender Recipient Third Party Collect" at bounding box center [51, 139] width 75 height 10
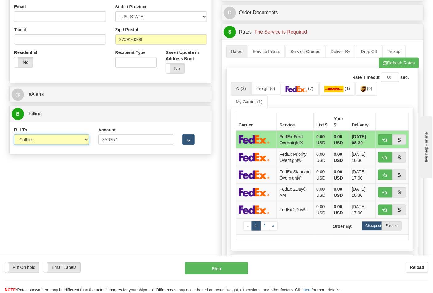
select select "2"
click at [14, 135] on select "Sender Recipient Third Party Collect" at bounding box center [51, 139] width 75 height 10
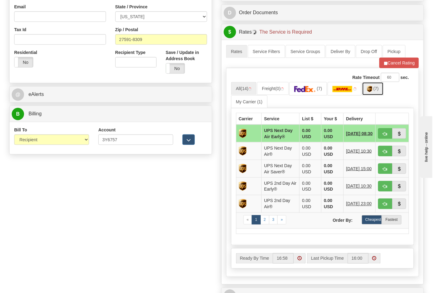
click at [375, 93] on link "(7)" at bounding box center [373, 88] width 22 height 13
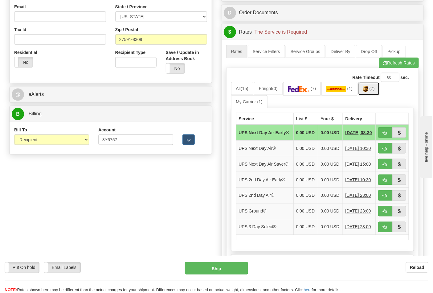
scroll to position [240, 0]
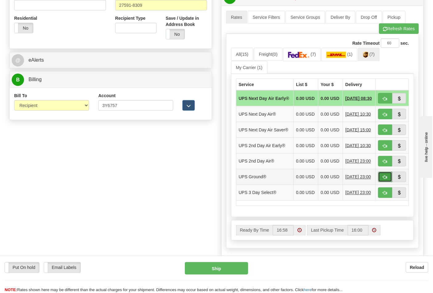
click at [386, 182] on button "button" at bounding box center [385, 177] width 14 height 10
type input "03"
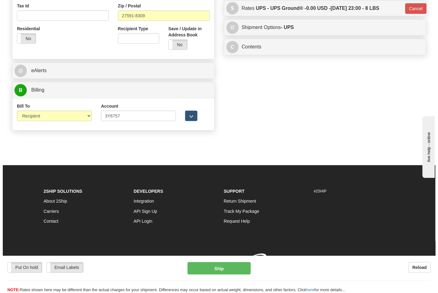
scroll to position [230, 0]
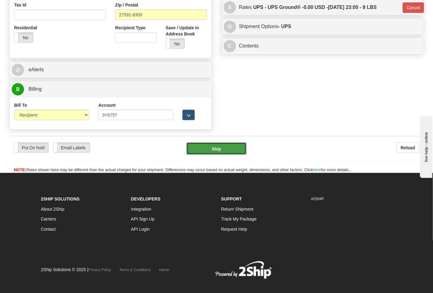
click at [216, 148] on button "Ship" at bounding box center [217, 148] width 60 height 12
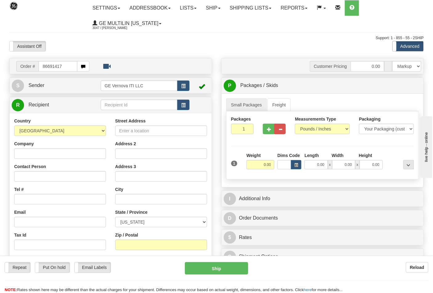
type input "86691417"
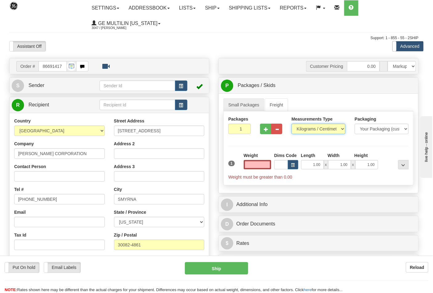
type input "0.00"
click at [312, 128] on select "Pounds / Inches Kilograms / Centimeters" at bounding box center [319, 129] width 54 height 10
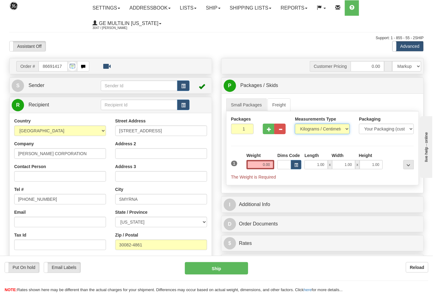
select select "0"
click at [295, 124] on select "Pounds / Inches Kilograms / Centimeters" at bounding box center [322, 129] width 55 height 10
click at [270, 164] on input "0.00" at bounding box center [261, 164] width 28 height 9
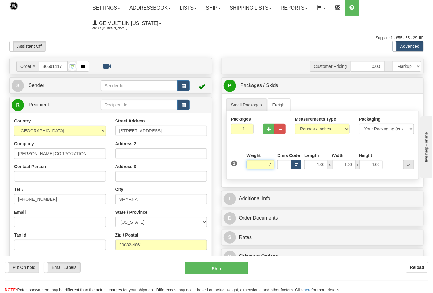
click button "Delete" at bounding box center [0, 0] width 0 height 0
type input "7.00"
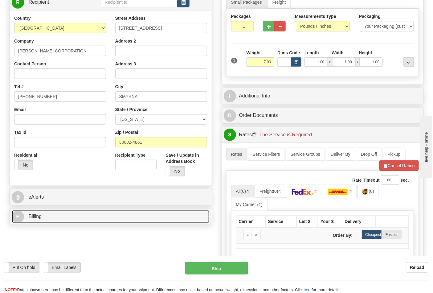
click at [66, 216] on link "B Billing" at bounding box center [111, 216] width 198 height 13
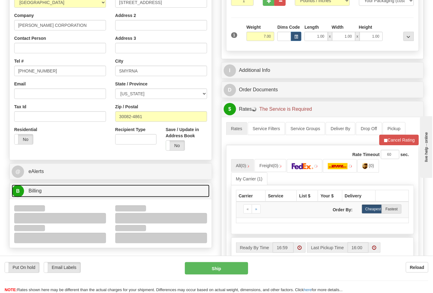
scroll to position [171, 0]
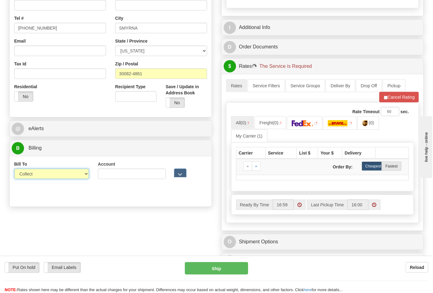
click at [32, 176] on select "Sender Recipient Third Party Collect" at bounding box center [51, 174] width 75 height 10
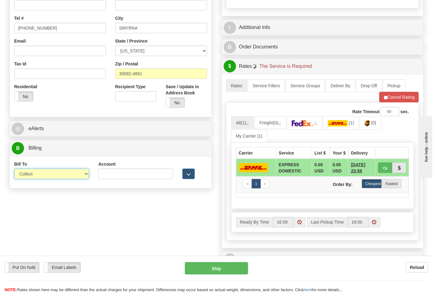
select select "2"
click at [14, 169] on select "Sender Recipient Third Party Collect" at bounding box center [51, 174] width 75 height 10
click at [105, 175] on input "Account" at bounding box center [135, 174] width 75 height 10
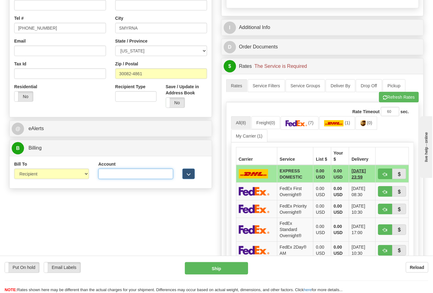
click at [146, 175] on input "Account" at bounding box center [135, 174] width 75 height 10
paste input "103538629"
type input "103538629"
click at [310, 121] on link "(7)" at bounding box center [300, 122] width 38 height 13
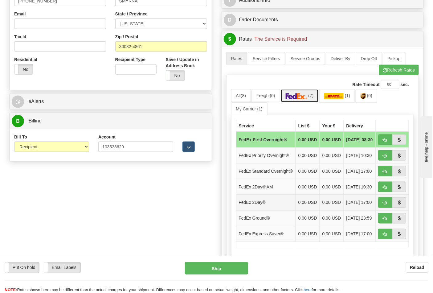
scroll to position [240, 0]
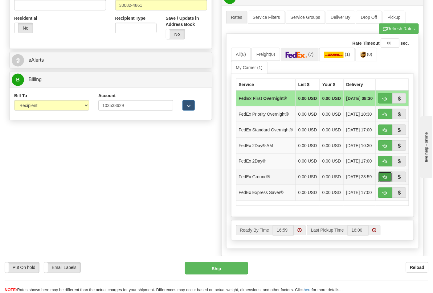
click at [382, 182] on button "button" at bounding box center [385, 177] width 14 height 10
type input "92"
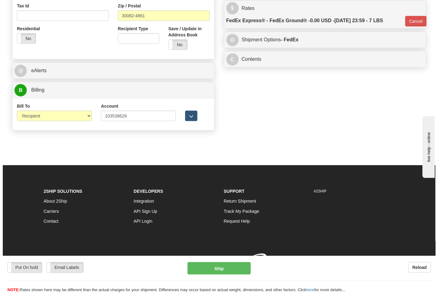
scroll to position [230, 0]
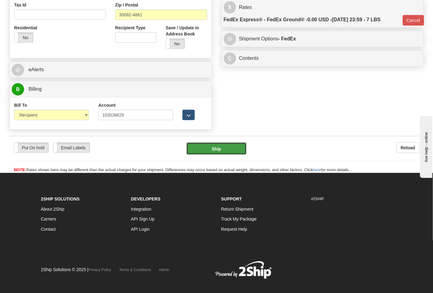
click at [212, 150] on button "Ship" at bounding box center [217, 148] width 60 height 12
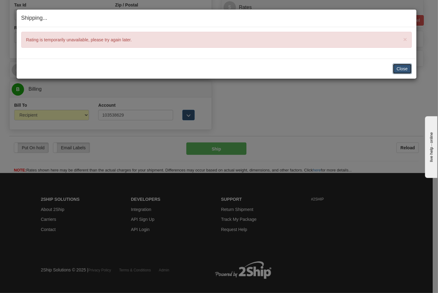
drag, startPoint x: 402, startPoint y: 66, endPoint x: 298, endPoint y: 128, distance: 121.8
click at [401, 67] on button "Close" at bounding box center [402, 69] width 19 height 10
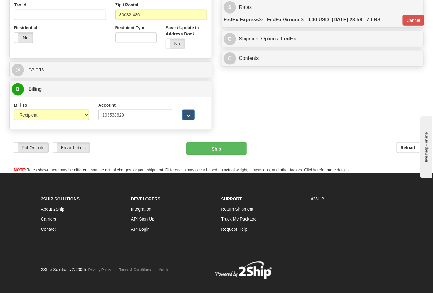
click at [229, 143] on div "Put On hold Put On hold Email Labels Email Labels Edit Reload Ship Reload" at bounding box center [216, 154] width 415 height 37
click at [229, 146] on button "Ship" at bounding box center [217, 148] width 60 height 12
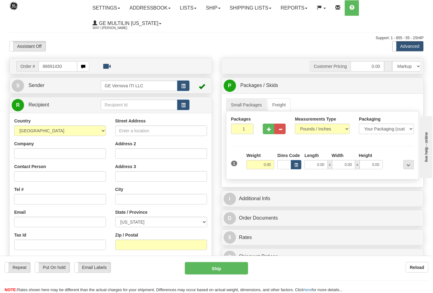
type input "86691430"
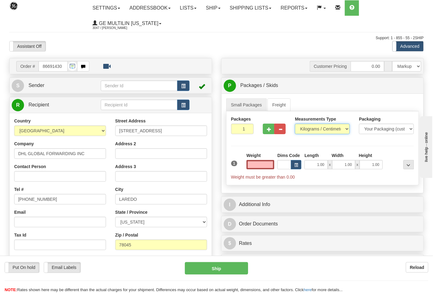
type input "0.00"
click at [311, 132] on select "Pounds / Inches Kilograms / Centimeters" at bounding box center [322, 129] width 55 height 10
select select "0"
click at [295, 124] on select "Pounds / Inches Kilograms / Centimeters" at bounding box center [322, 129] width 55 height 10
click at [275, 165] on div "Weight 0.00" at bounding box center [260, 163] width 31 height 22
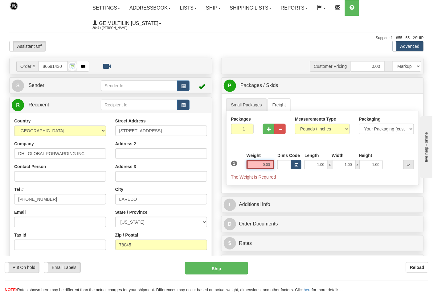
click at [274, 165] on input "0.00" at bounding box center [261, 164] width 28 height 9
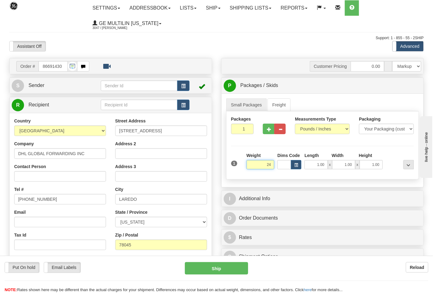
click button "Delete" at bounding box center [0, 0] width 0 height 0
type input "24.00"
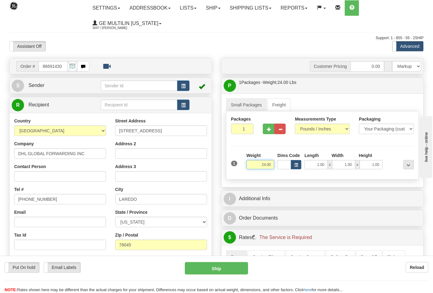
scroll to position [137, 0]
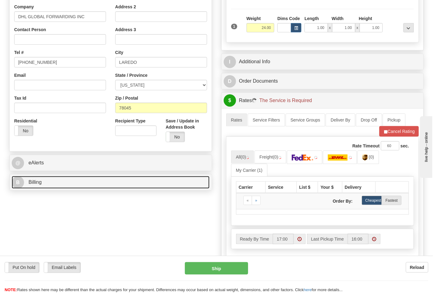
click at [59, 183] on link "B Billing" at bounding box center [111, 182] width 198 height 13
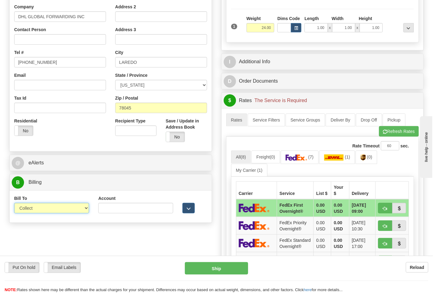
click at [54, 212] on select "Sender Recipient Third Party Collect" at bounding box center [51, 208] width 75 height 10
select select "2"
click at [14, 204] on select "Sender Recipient Third Party Collect" at bounding box center [51, 208] width 75 height 10
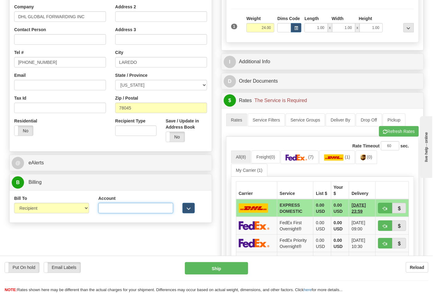
click at [144, 209] on input "Account" at bounding box center [135, 208] width 75 height 10
paste input "788634277"
type input "788634277"
click at [306, 154] on link "(7)" at bounding box center [300, 156] width 38 height 13
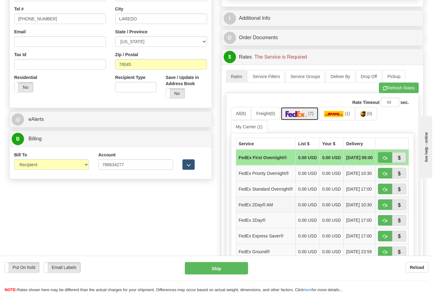
scroll to position [240, 0]
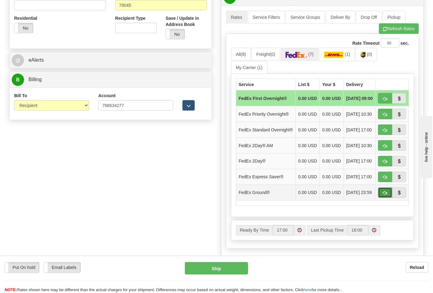
click at [386, 195] on span "button" at bounding box center [385, 193] width 4 height 4
type input "92"
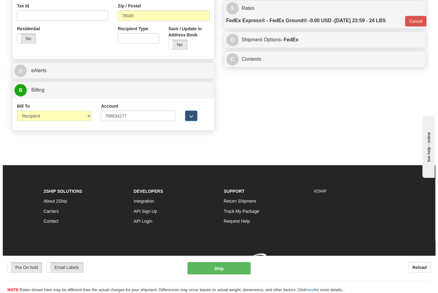
scroll to position [230, 0]
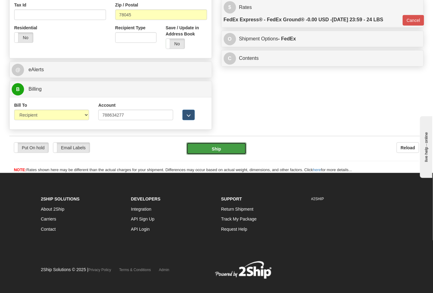
click at [229, 146] on button "Ship" at bounding box center [217, 148] width 60 height 12
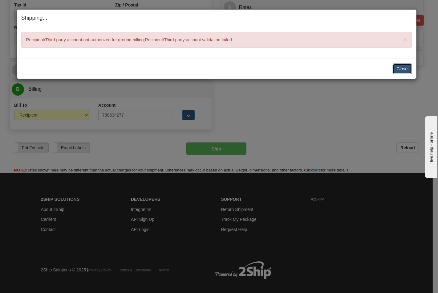
click at [400, 70] on button "Close" at bounding box center [402, 69] width 19 height 10
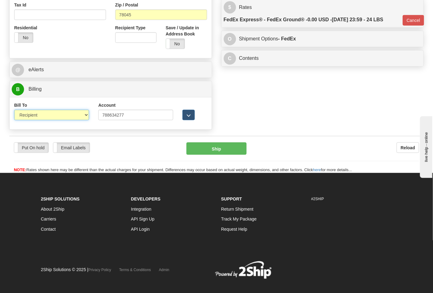
drag, startPoint x: 75, startPoint y: 115, endPoint x: 72, endPoint y: 121, distance: 6.9
click at [76, 115] on select "Sender Recipient Third Party Collect" at bounding box center [51, 115] width 75 height 10
select select "4"
click at [14, 110] on select "Sender Recipient Third Party Collect" at bounding box center [51, 115] width 75 height 10
type input "92"
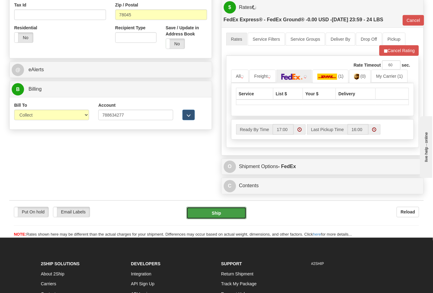
click at [222, 212] on button "Ship" at bounding box center [217, 213] width 60 height 12
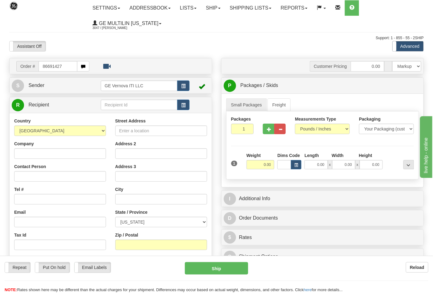
type input "86691427"
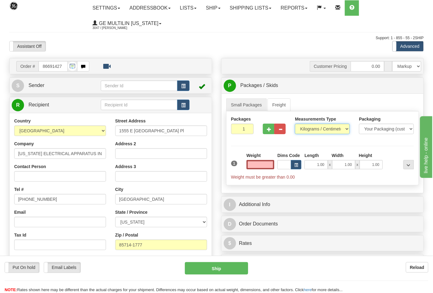
type input "0.00"
drag, startPoint x: 310, startPoint y: 130, endPoint x: 310, endPoint y: 134, distance: 4.1
click at [310, 130] on select "Pounds / Inches Kilograms / Centimeters" at bounding box center [322, 129] width 55 height 10
select select "0"
click at [295, 124] on select "Pounds / Inches Kilograms / Centimeters" at bounding box center [322, 129] width 55 height 10
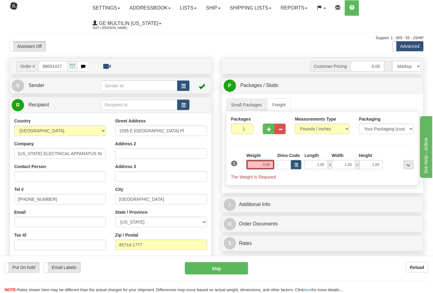
click at [269, 167] on input "0.00" at bounding box center [261, 164] width 28 height 9
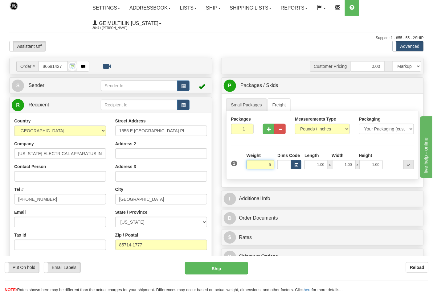
click button "Delete" at bounding box center [0, 0] width 0 height 0
type input "5.00"
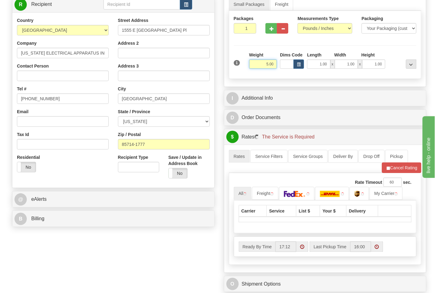
scroll to position [171, 0]
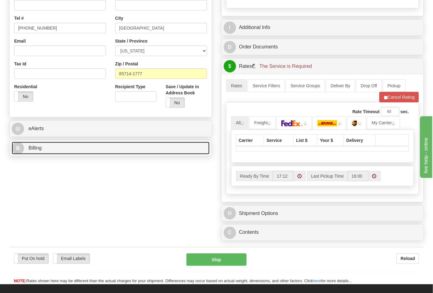
click at [66, 151] on link "B Billing" at bounding box center [111, 148] width 198 height 13
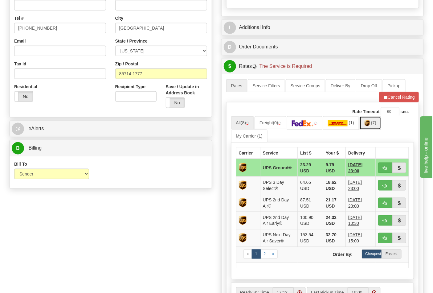
click at [381, 126] on link "(7)" at bounding box center [371, 122] width 22 height 13
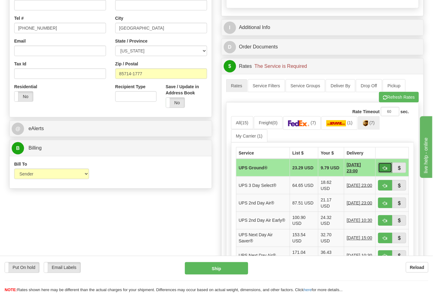
click at [386, 168] on span "button" at bounding box center [385, 168] width 4 height 4
type input "03"
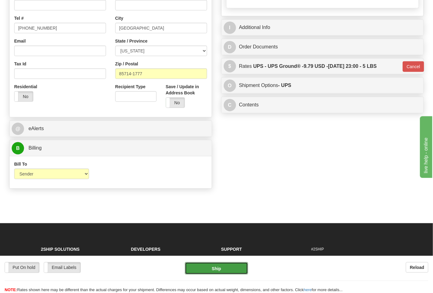
click at [229, 266] on button "Ship" at bounding box center [216, 268] width 63 height 12
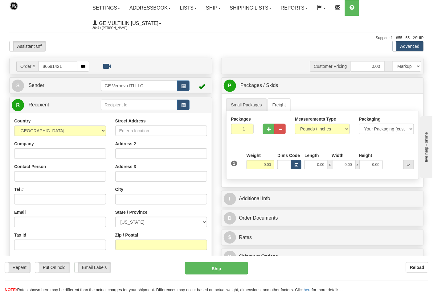
type input "86691421"
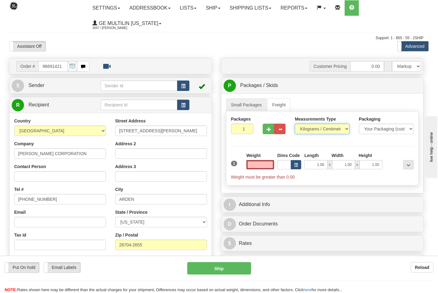
type input "0.00"
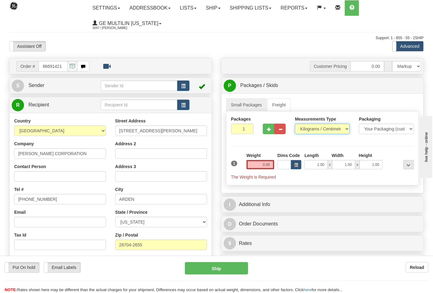
click at [309, 129] on select "Pounds / Inches Kilograms / Centimeters" at bounding box center [322, 129] width 55 height 10
select select "0"
click at [295, 124] on select "Pounds / Inches Kilograms / Centimeters" at bounding box center [322, 129] width 55 height 10
click at [269, 164] on input "0.00" at bounding box center [261, 164] width 28 height 9
click button "Delete" at bounding box center [0, 0] width 0 height 0
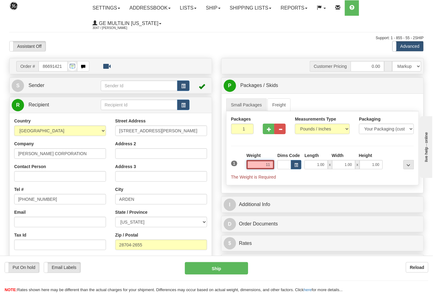
type input "11.00"
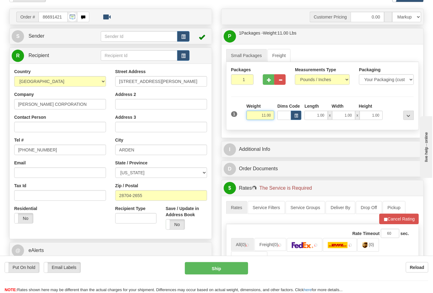
scroll to position [103, 0]
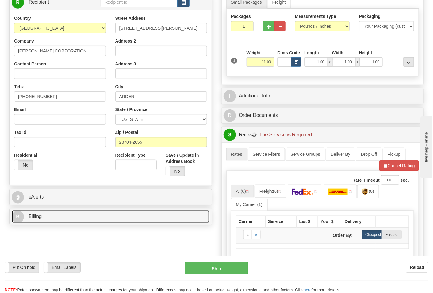
click at [54, 212] on link "B Billing" at bounding box center [111, 216] width 198 height 13
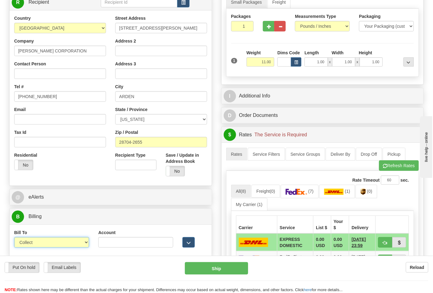
click at [55, 240] on select "Sender Recipient Third Party Collect" at bounding box center [51, 242] width 75 height 10
select select "2"
click at [14, 238] on select "Sender Recipient Third Party Collect" at bounding box center [51, 242] width 75 height 10
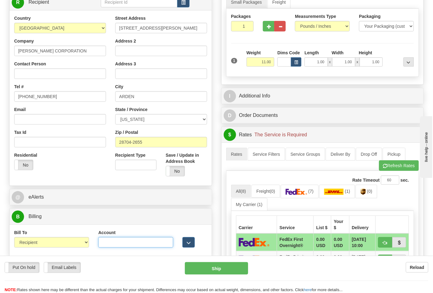
click at [129, 242] on input "Account" at bounding box center [135, 242] width 75 height 10
paste input "103014760"
type input "103014760"
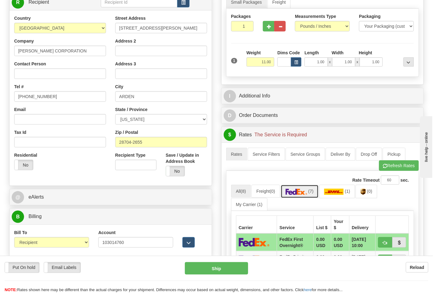
click at [306, 190] on img at bounding box center [297, 192] width 22 height 6
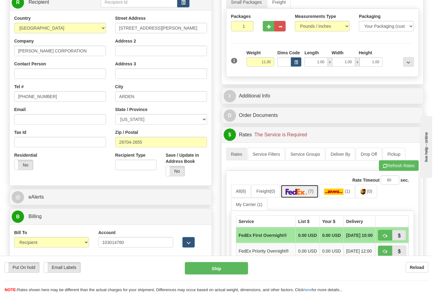
scroll to position [240, 0]
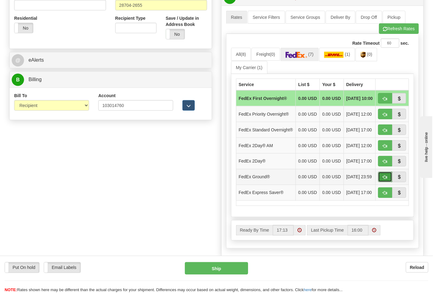
click at [380, 182] on button "button" at bounding box center [385, 177] width 14 height 10
type input "92"
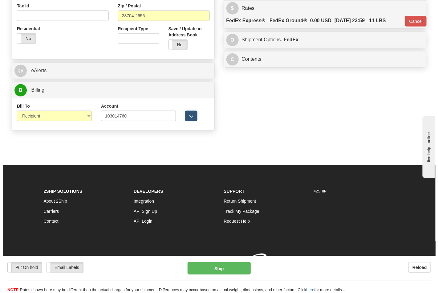
scroll to position [230, 0]
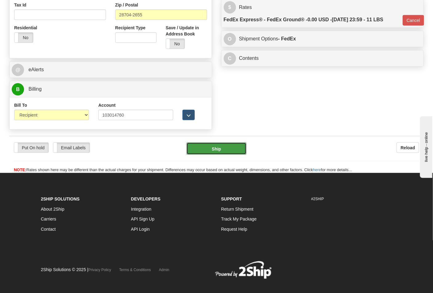
click at [225, 150] on button "Ship" at bounding box center [217, 148] width 60 height 12
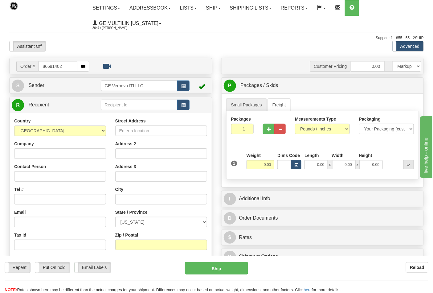
type input "86691402"
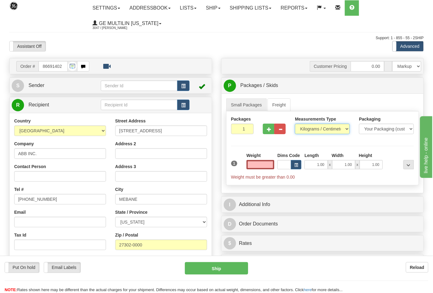
type input "0.00"
click at [304, 128] on select "Pounds / Inches Kilograms / Centimeters" at bounding box center [322, 129] width 55 height 10
select select "0"
click at [295, 124] on select "Pounds / Inches Kilograms / Centimeters" at bounding box center [322, 129] width 55 height 10
click at [276, 165] on div "Dims Code" at bounding box center [289, 160] width 27 height 17
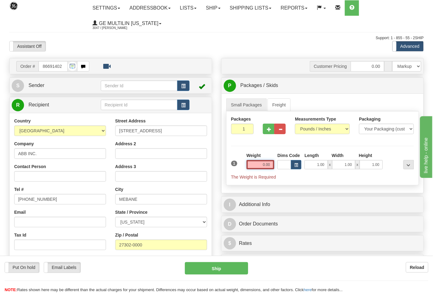
click at [270, 165] on input "0.00" at bounding box center [261, 164] width 28 height 9
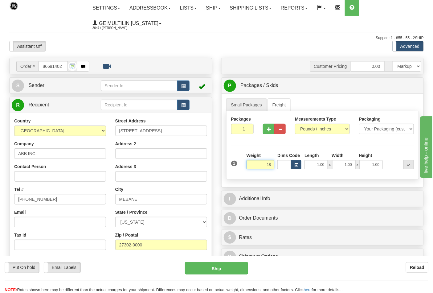
click button "Delete" at bounding box center [0, 0] width 0 height 0
type input "18.00"
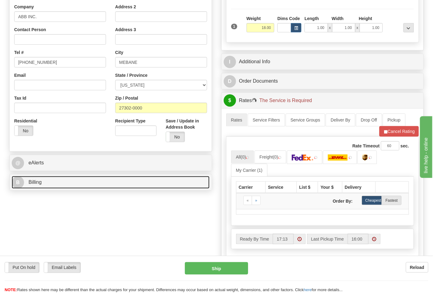
click at [68, 185] on link "B Billing" at bounding box center [111, 182] width 198 height 13
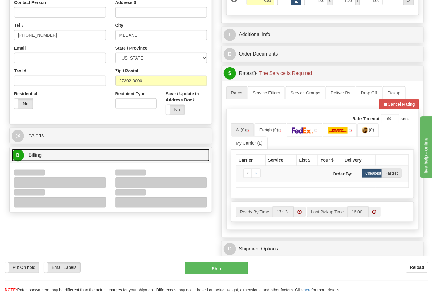
scroll to position [205, 0]
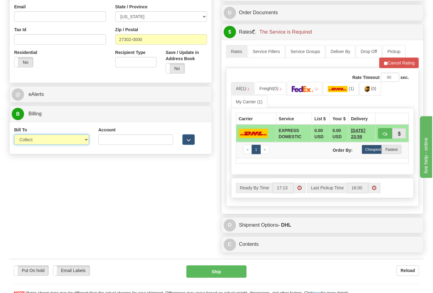
drag, startPoint x: 34, startPoint y: 146, endPoint x: 32, endPoint y: 142, distance: 3.7
click at [33, 143] on select "Sender Recipient Third Party Collect" at bounding box center [51, 139] width 75 height 10
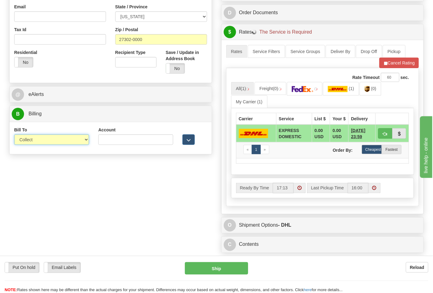
select select "2"
click at [14, 135] on select "Sender Recipient Third Party Collect" at bounding box center [51, 139] width 75 height 10
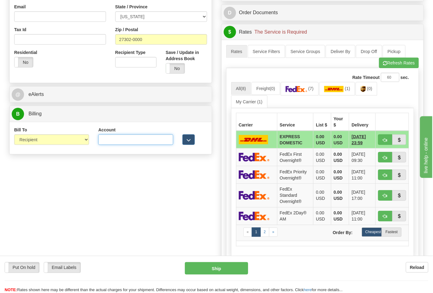
click at [117, 142] on input "Account" at bounding box center [135, 139] width 75 height 10
type input "027409806"
click button "Delete" at bounding box center [0, 0] width 0 height 0
click at [294, 95] on link "(7)" at bounding box center [300, 88] width 38 height 13
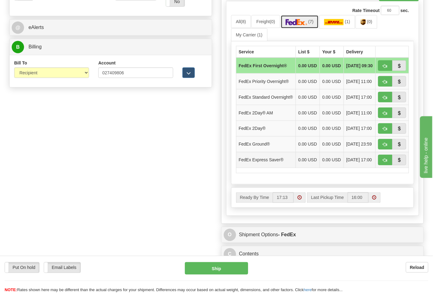
scroll to position [274, 0]
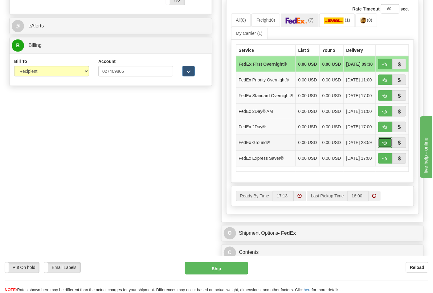
click at [382, 148] on button "button" at bounding box center [385, 143] width 14 height 10
type input "92"
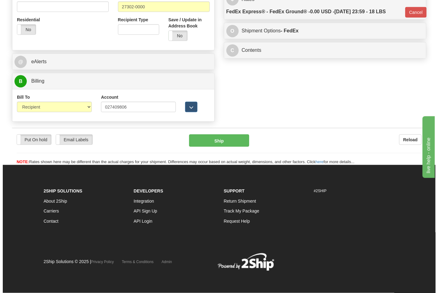
scroll to position [239, 0]
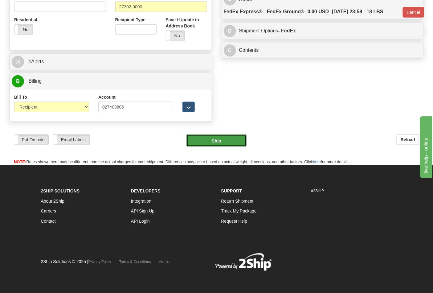
click at [221, 141] on button "Ship" at bounding box center [217, 140] width 60 height 12
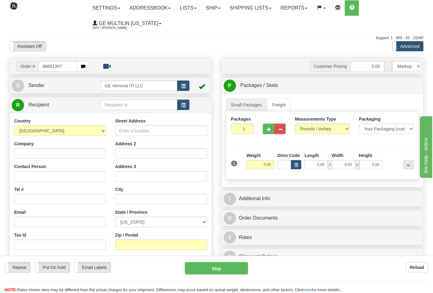
type input "86691397"
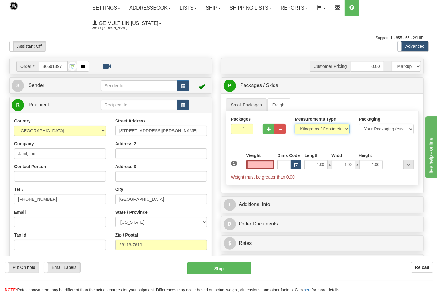
type input "0.00"
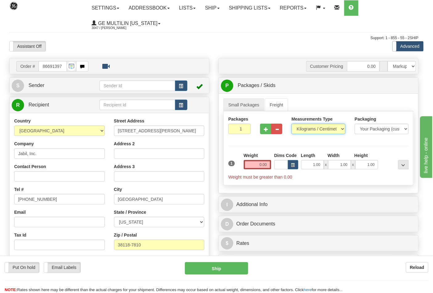
drag, startPoint x: 311, startPoint y: 128, endPoint x: 313, endPoint y: 131, distance: 3.8
click at [311, 128] on select "Pounds / Inches Kilograms / Centimeters" at bounding box center [319, 129] width 54 height 10
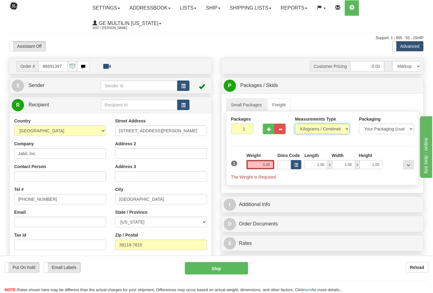
select select "0"
click at [295, 124] on select "Pounds / Inches Kilograms / Centimeters" at bounding box center [322, 129] width 55 height 10
click at [264, 130] on button "button" at bounding box center [268, 129] width 11 height 10
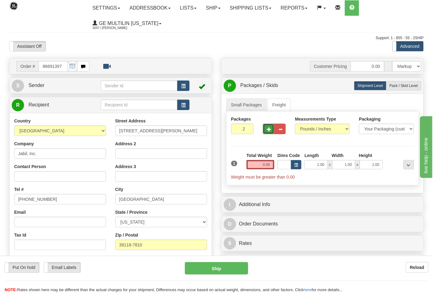
click at [266, 130] on button "button" at bounding box center [268, 129] width 11 height 10
type input "3"
click at [272, 165] on input "0.00" at bounding box center [261, 164] width 28 height 9
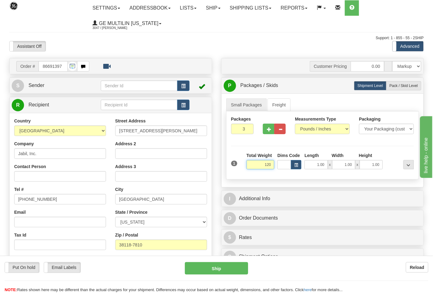
click button "Delete" at bounding box center [0, 0] width 0 height 0
type input "120.00"
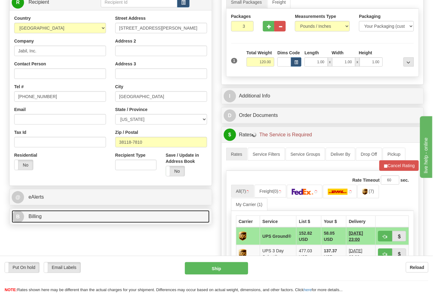
click at [65, 212] on link "B Billing" at bounding box center [111, 216] width 198 height 13
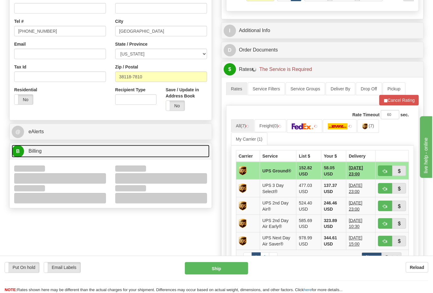
scroll to position [171, 0]
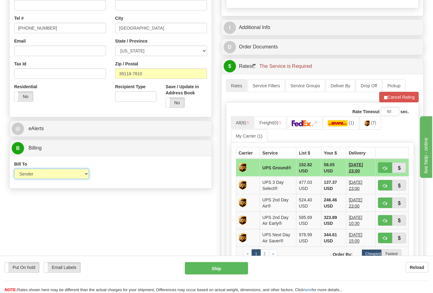
click at [45, 177] on select "Sender Recipient Third Party Collect" at bounding box center [51, 174] width 75 height 10
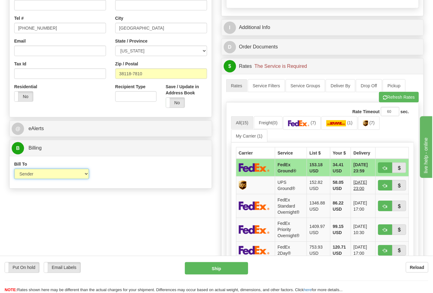
select select "2"
click at [14, 169] on select "Sender Recipient Third Party Collect" at bounding box center [51, 174] width 75 height 10
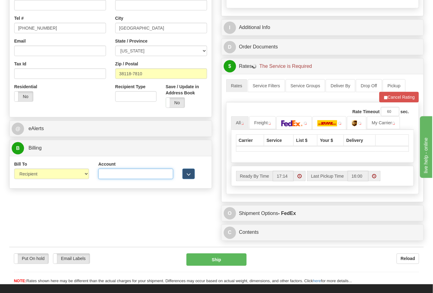
click at [125, 172] on input "Account" at bounding box center [135, 174] width 75 height 10
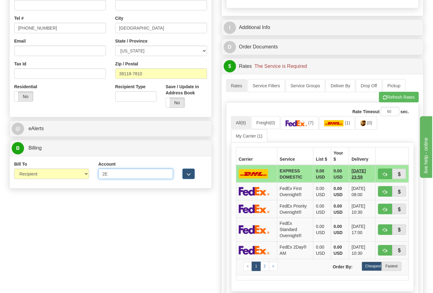
type input "2E882V"
click at [384, 99] on span "button" at bounding box center [385, 98] width 4 height 4
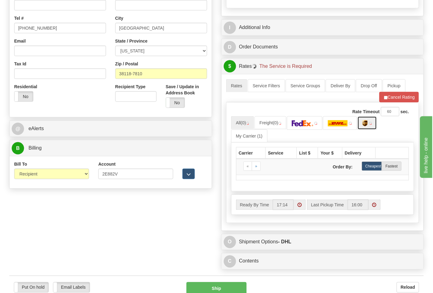
click at [368, 124] on img at bounding box center [365, 123] width 5 height 6
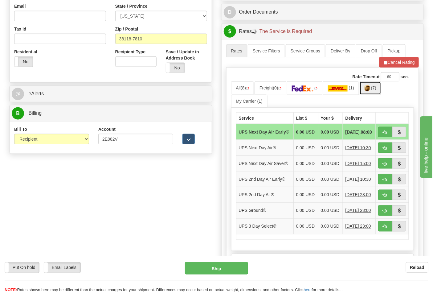
scroll to position [240, 0]
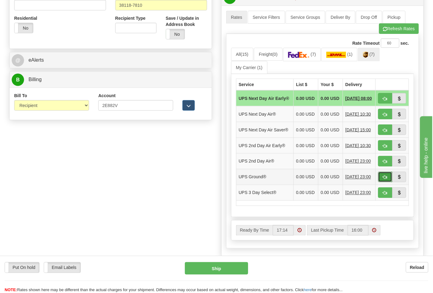
click at [385, 179] on span "button" at bounding box center [385, 177] width 4 height 4
type input "03"
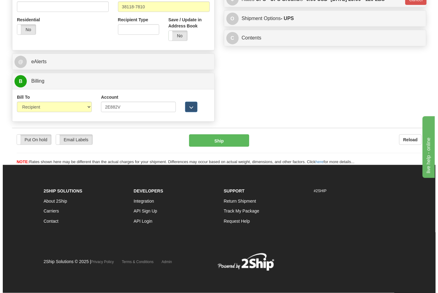
scroll to position [230, 0]
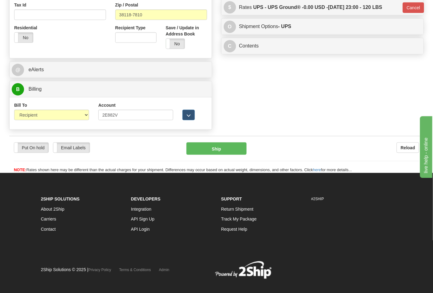
click at [218, 159] on div "Put On hold Put On hold Email Labels Email Labels Edit Reload Ship" at bounding box center [216, 157] width 415 height 31
click at [219, 156] on div "Put On hold Put On hold Email Labels Email Labels Edit Reload Ship" at bounding box center [216, 157] width 415 height 31
click at [218, 145] on button "Ship" at bounding box center [217, 148] width 60 height 12
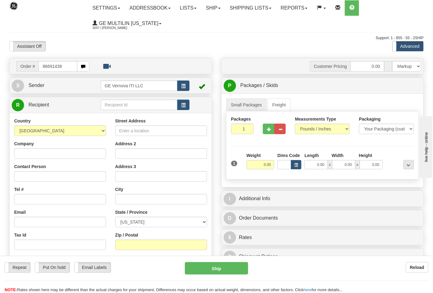
type input "86691438"
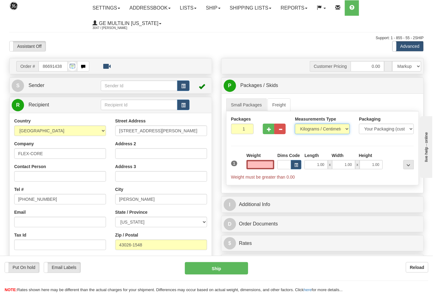
type input "0.00"
click at [319, 126] on select "Pounds / Inches Kilograms / Centimeters" at bounding box center [322, 129] width 55 height 10
select select "0"
click at [295, 124] on select "Pounds / Inches Kilograms / Centimeters" at bounding box center [322, 129] width 55 height 10
click at [268, 167] on input "0.00" at bounding box center [261, 164] width 28 height 9
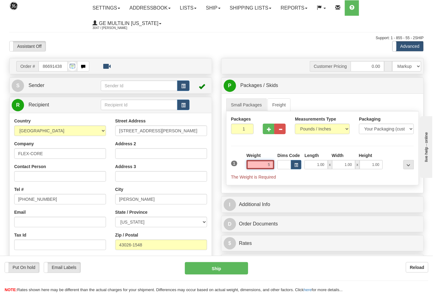
click button "Delete" at bounding box center [0, 0] width 0 height 0
type input "5.00"
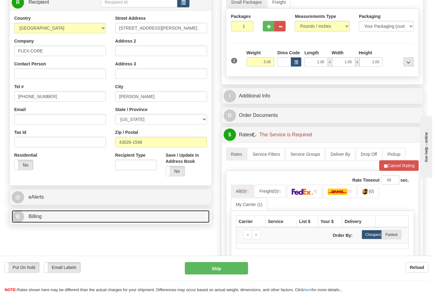
click at [55, 220] on link "B Billing" at bounding box center [111, 216] width 198 height 13
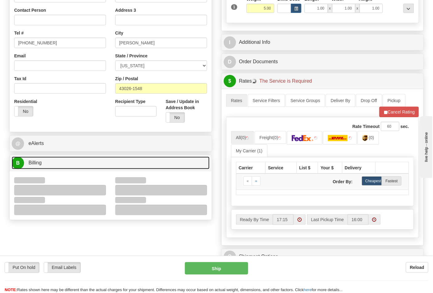
scroll to position [205, 0]
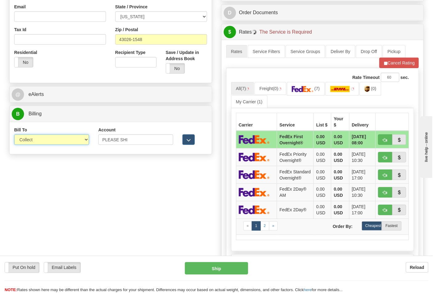
click at [33, 142] on select "Sender Recipient Third Party Collect" at bounding box center [51, 139] width 75 height 10
select select "2"
click at [14, 135] on select "Sender Recipient Third Party Collect" at bounding box center [51, 139] width 75 height 10
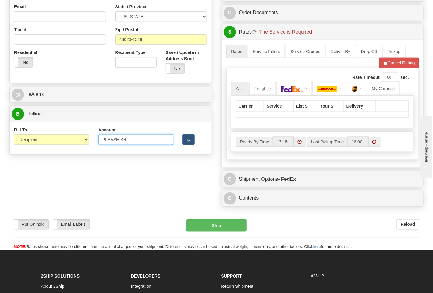
drag, startPoint x: 134, startPoint y: 144, endPoint x: 72, endPoint y: 144, distance: 61.4
click at [72, 144] on div "Bill To Sender Recipient Third Party Collect Account PLEASE SHI 3rd Party Accou…" at bounding box center [111, 138] width 202 height 23
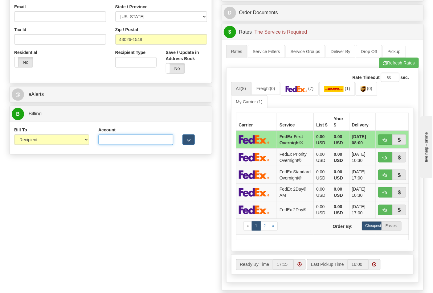
click at [128, 141] on input "Account" at bounding box center [135, 139] width 75 height 10
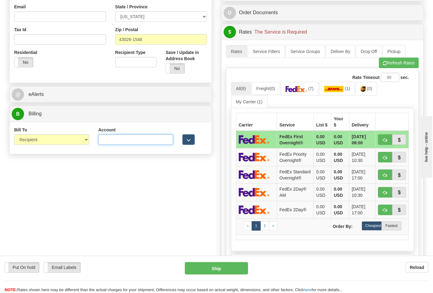
type input "473367"
click at [389, 67] on button "Refresh Rates" at bounding box center [399, 63] width 40 height 10
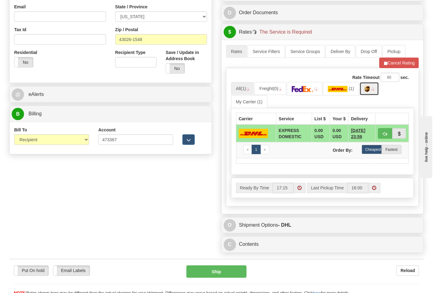
click at [369, 92] on img at bounding box center [367, 89] width 5 height 6
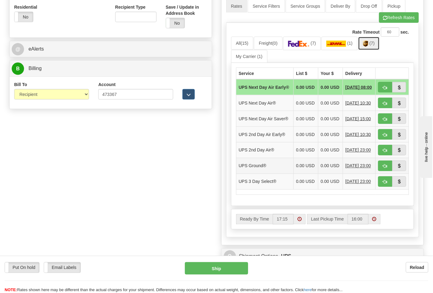
scroll to position [308, 0]
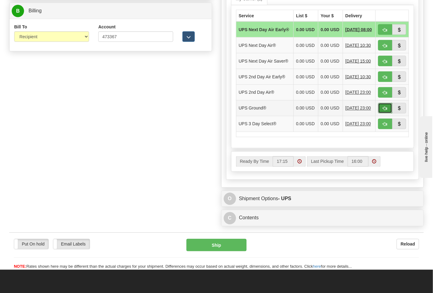
click at [381, 113] on button "button" at bounding box center [385, 108] width 14 height 10
type input "03"
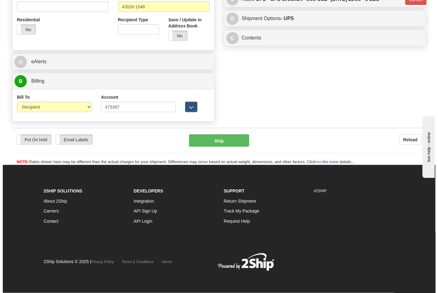
scroll to position [239, 0]
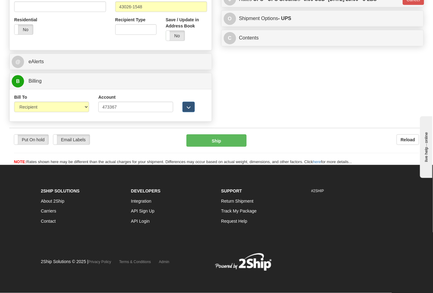
click at [216, 147] on div "Put On hold Put On hold Email Labels Email Labels Edit Reload Ship" at bounding box center [216, 149] width 415 height 31
click at [214, 138] on button "Ship" at bounding box center [217, 140] width 60 height 12
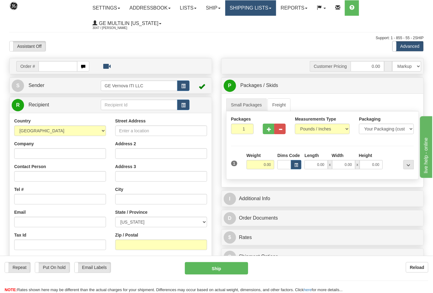
click at [240, 9] on link "Shipping lists" at bounding box center [250, 7] width 51 height 15
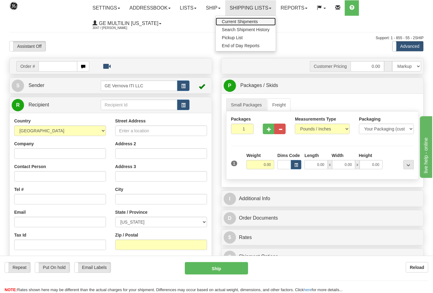
click at [241, 20] on span "Current Shipments" at bounding box center [240, 21] width 36 height 5
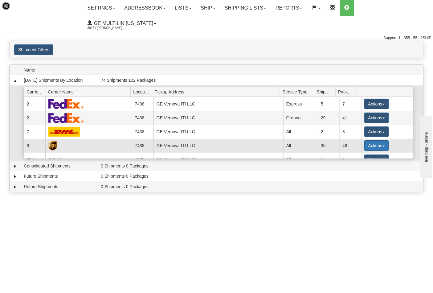
click at [375, 140] on button "Actions" at bounding box center [376, 145] width 25 height 10
click at [354, 155] on span "Details" at bounding box center [354, 157] width 17 height 4
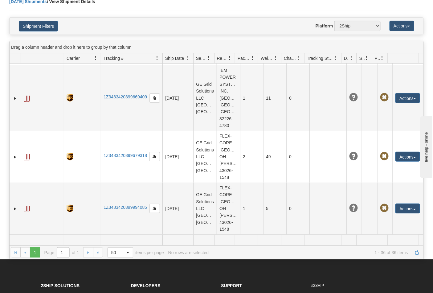
scroll to position [103, 0]
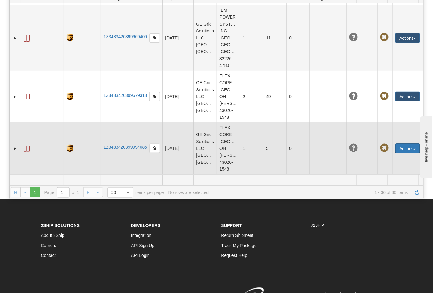
click at [404, 143] on button "Actions" at bounding box center [408, 148] width 25 height 10
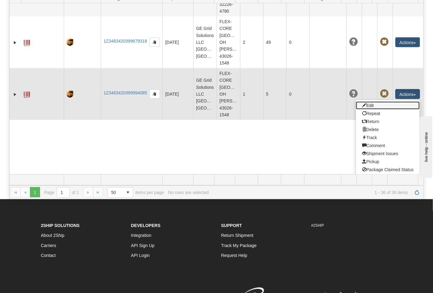
drag, startPoint x: 375, startPoint y: 146, endPoint x: 333, endPoint y: 150, distance: 42.2
click at [375, 109] on link "Edit" at bounding box center [388, 105] width 64 height 8
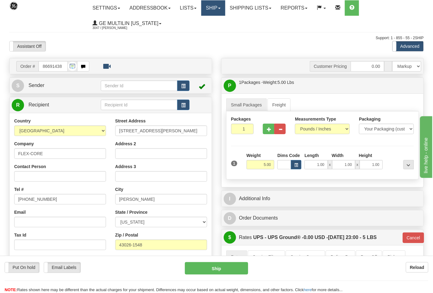
click at [208, 6] on link "Ship" at bounding box center [213, 7] width 24 height 15
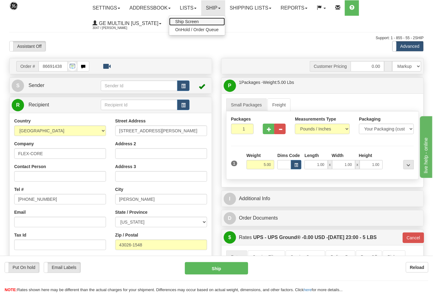
click at [200, 19] on link "Ship Screen" at bounding box center [197, 22] width 56 height 8
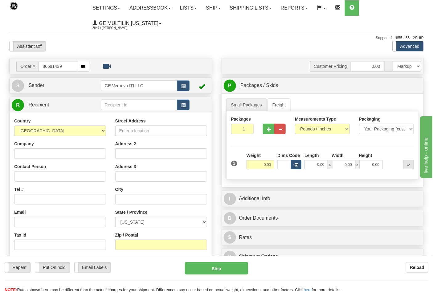
type input "86691439"
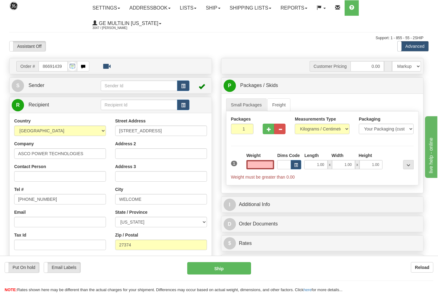
type input "0.00"
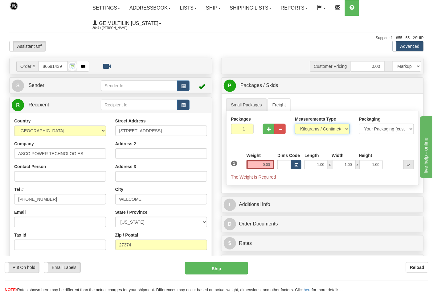
click at [316, 133] on select "Pounds / Inches Kilograms / Centimeters" at bounding box center [322, 129] width 55 height 10
select select "0"
click at [295, 124] on select "Pounds / Inches Kilograms / Centimeters" at bounding box center [322, 129] width 55 height 10
click at [273, 167] on input "0.00" at bounding box center [261, 164] width 28 height 9
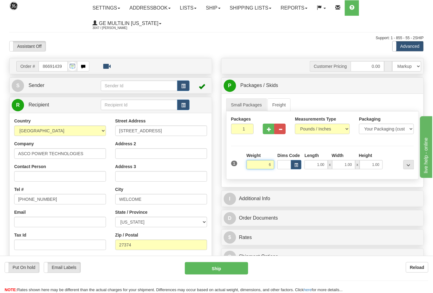
click button "Delete" at bounding box center [0, 0] width 0 height 0
type input "6.00"
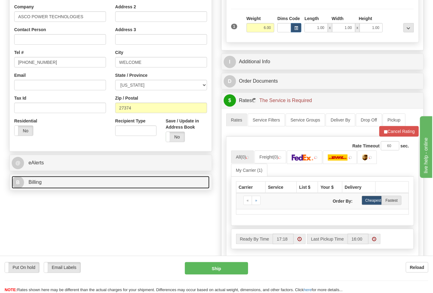
click at [61, 188] on link "B Billing" at bounding box center [111, 182] width 198 height 13
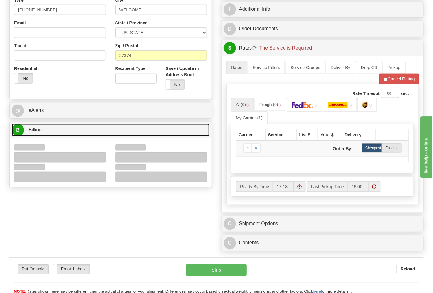
scroll to position [240, 0]
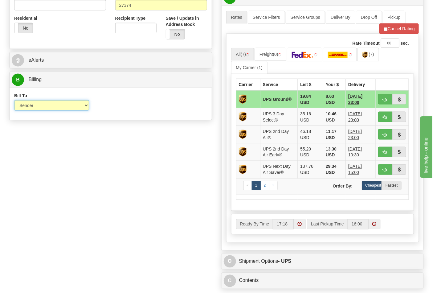
click at [35, 107] on select "Sender Recipient Third Party Collect" at bounding box center [51, 105] width 75 height 10
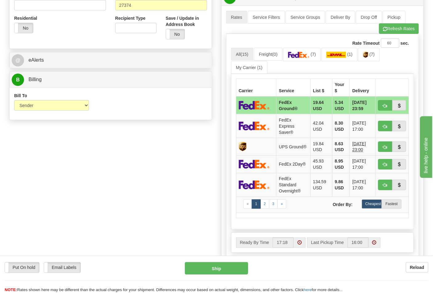
click at [168, 130] on div "Order # 86691439 S Sender" at bounding box center [217, 64] width 424 height 492
click at [310, 54] on img at bounding box center [299, 55] width 22 height 6
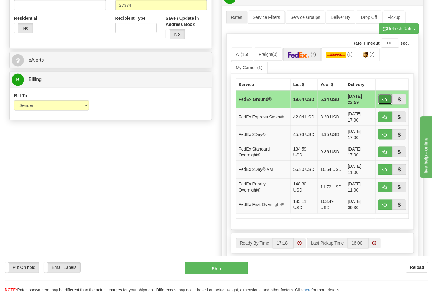
click at [387, 99] on span "button" at bounding box center [385, 100] width 4 height 4
type input "92"
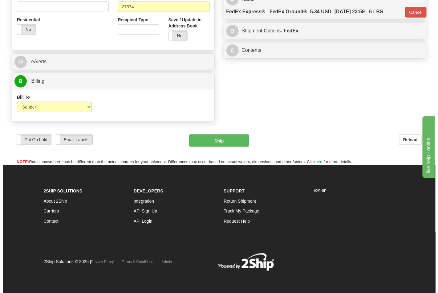
scroll to position [230, 0]
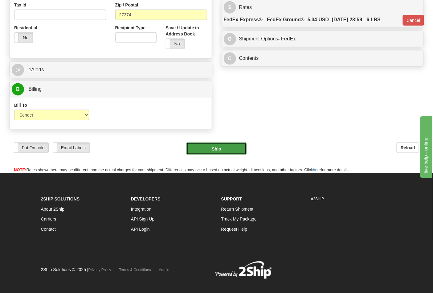
click at [222, 147] on button "Ship" at bounding box center [217, 148] width 60 height 12
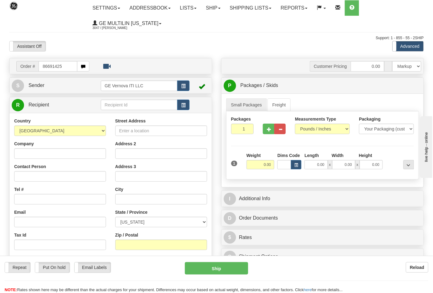
type input "86691425"
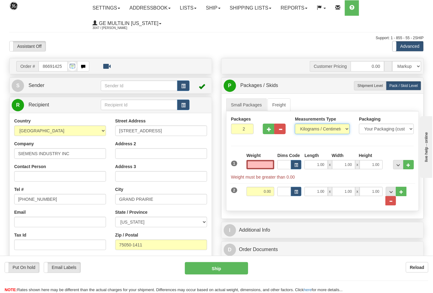
type input "0.00"
click at [307, 131] on select "Pounds / Inches Kilograms / Centimeters" at bounding box center [322, 129] width 55 height 10
select select "0"
click at [295, 124] on select "Pounds / Inches Kilograms / Centimeters" at bounding box center [322, 129] width 55 height 10
click at [270, 164] on input "0.00" at bounding box center [261, 164] width 28 height 9
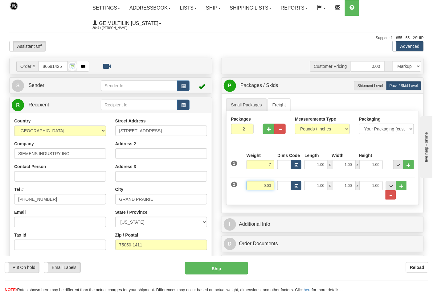
type input "7.00"
click at [270, 190] on input "0.00" at bounding box center [261, 185] width 28 height 9
click button "Delete" at bounding box center [0, 0] width 0 height 0
type input "32.00"
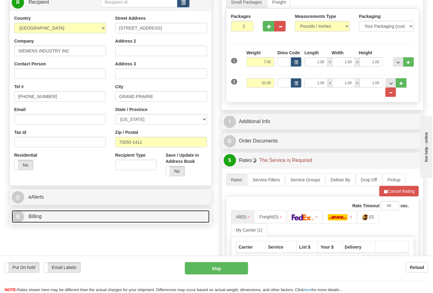
click at [79, 211] on link "B Billing" at bounding box center [111, 216] width 198 height 13
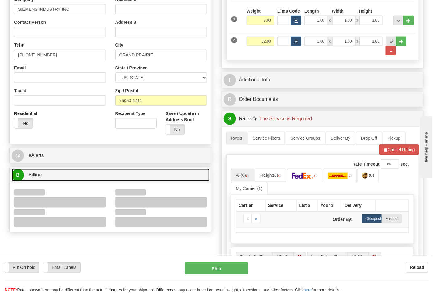
scroll to position [171, 0]
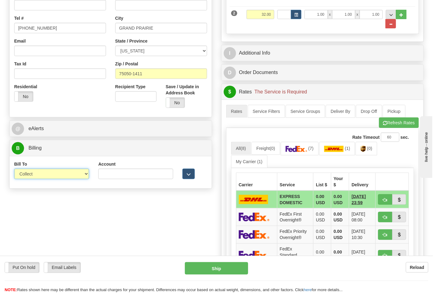
drag, startPoint x: 41, startPoint y: 176, endPoint x: 39, endPoint y: 179, distance: 4.1
click at [41, 176] on select "Sender Recipient Third Party Collect" at bounding box center [51, 174] width 75 height 10
select select "2"
click at [14, 169] on select "Sender Recipient Third Party Collect" at bounding box center [51, 174] width 75 height 10
click at [130, 173] on input "Account" at bounding box center [135, 174] width 75 height 10
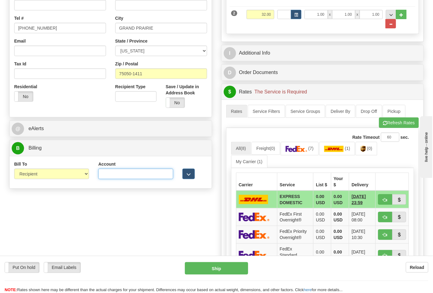
paste input "100007215"
type input "100007215"
click at [298, 150] on img at bounding box center [297, 149] width 22 height 6
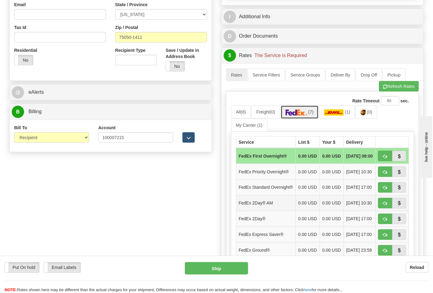
scroll to position [240, 0]
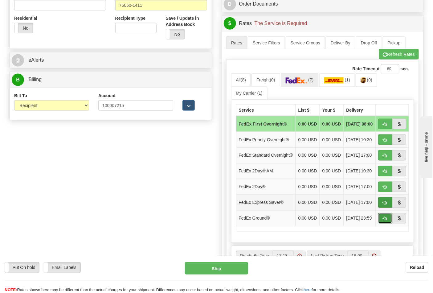
click at [387, 221] on span "button" at bounding box center [385, 219] width 4 height 4
type input "92"
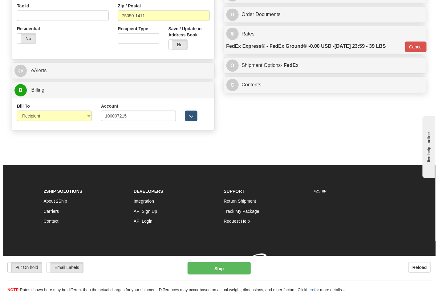
scroll to position [230, 0]
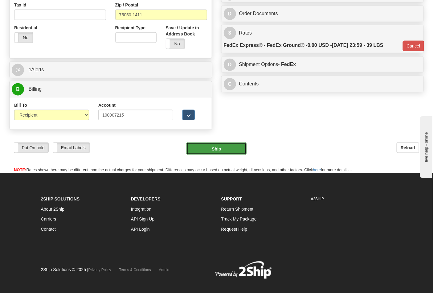
click at [233, 152] on button "Ship" at bounding box center [217, 148] width 60 height 12
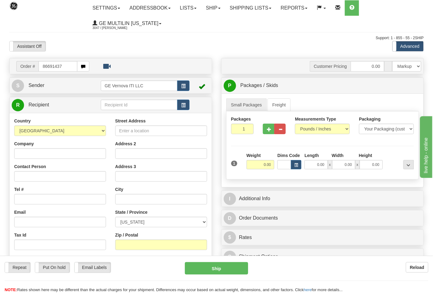
type input "86691437"
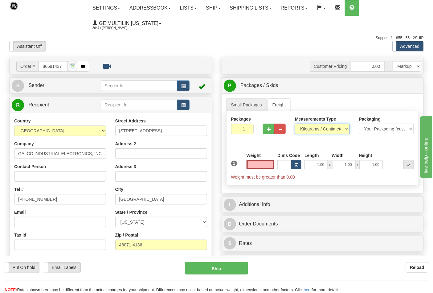
type input "0.00"
click at [315, 130] on select "Pounds / Inches Kilograms / Centimeters" at bounding box center [322, 129] width 55 height 10
select select "0"
click at [295, 124] on select "Pounds / Inches Kilograms / Centimeters" at bounding box center [322, 129] width 55 height 10
click at [272, 164] on input "0.00" at bounding box center [261, 164] width 28 height 9
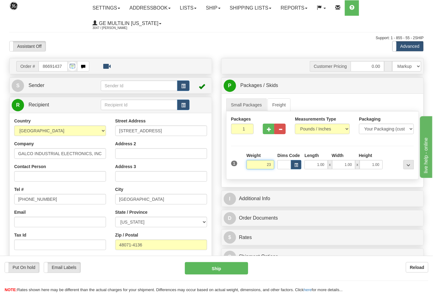
click button "Delete" at bounding box center [0, 0] width 0 height 0
type input "23.00"
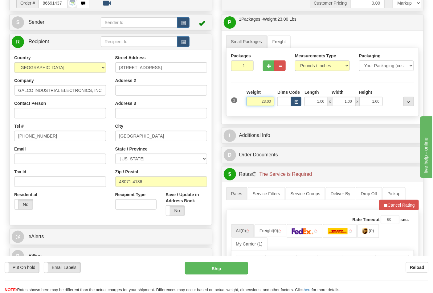
scroll to position [137, 0]
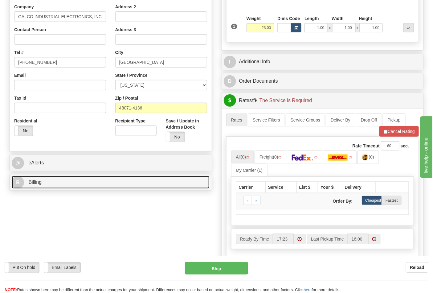
click at [63, 181] on link "B Billing" at bounding box center [111, 182] width 198 height 13
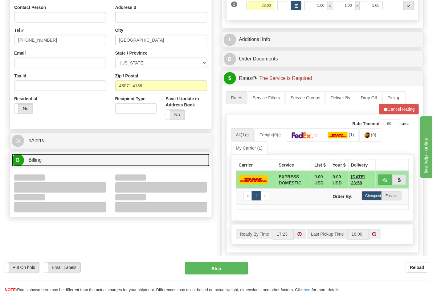
scroll to position [171, 0]
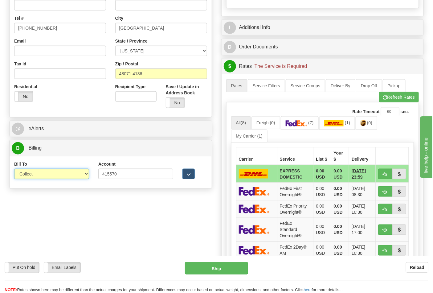
click at [40, 174] on select "Sender Recipient Third Party Collect" at bounding box center [51, 174] width 75 height 10
select select "2"
click at [14, 169] on select "Sender Recipient Third Party Collect" at bounding box center [51, 174] width 75 height 10
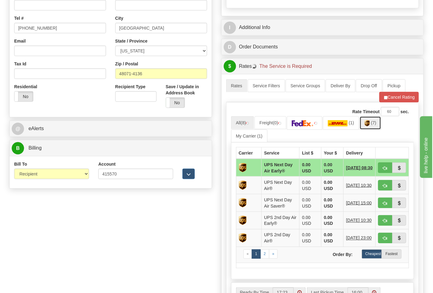
click at [374, 126] on link "(7)" at bounding box center [371, 122] width 22 height 13
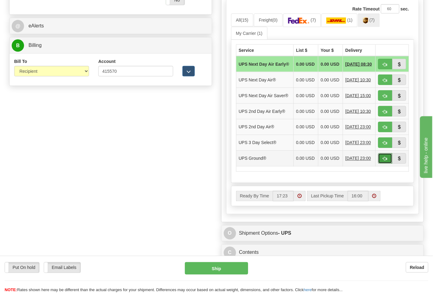
click at [385, 161] on span "button" at bounding box center [385, 159] width 4 height 4
type input "03"
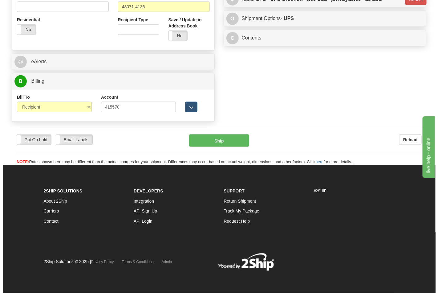
scroll to position [239, 0]
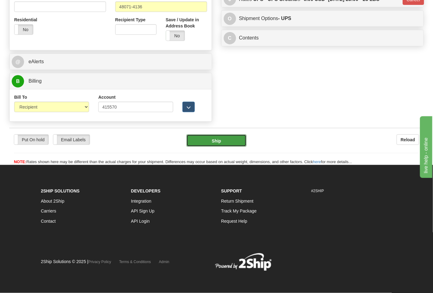
click at [218, 138] on button "Ship" at bounding box center [217, 140] width 60 height 12
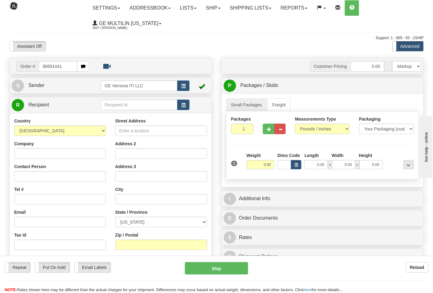
type input "86691441"
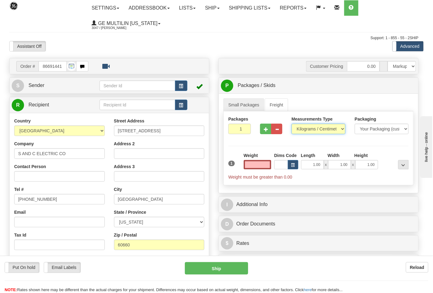
type input "0.00"
click at [318, 128] on select "Pounds / Inches Kilograms / Centimeters" at bounding box center [319, 129] width 54 height 10
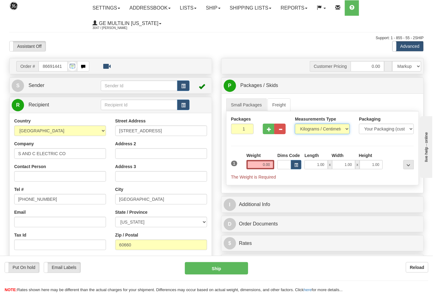
select select "0"
click at [295, 124] on select "Pounds / Inches Kilograms / Centimeters" at bounding box center [322, 129] width 55 height 10
click at [269, 128] on span "button" at bounding box center [269, 129] width 4 height 4
type input "2"
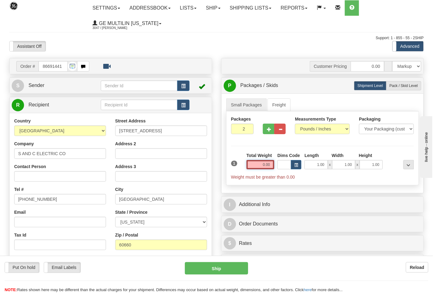
click at [272, 164] on input "0.00" at bounding box center [261, 164] width 28 height 9
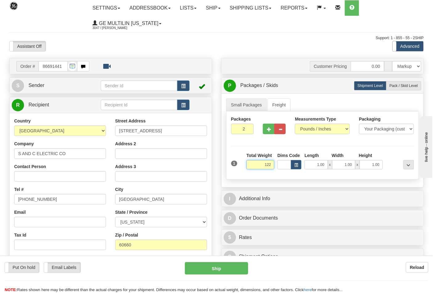
click button "Delete" at bounding box center [0, 0] width 0 height 0
type input "122.00"
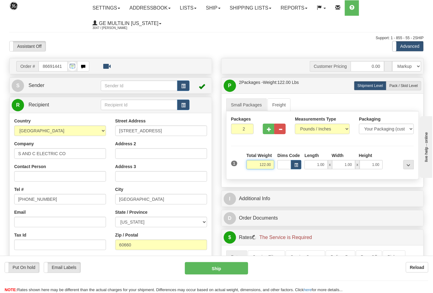
scroll to position [103, 0]
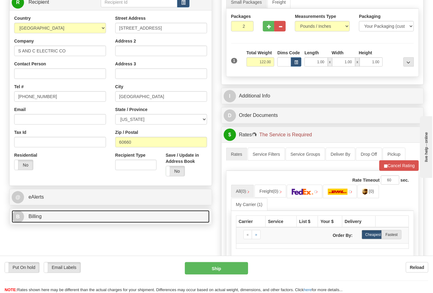
click at [66, 217] on link "B Billing" at bounding box center [111, 216] width 198 height 13
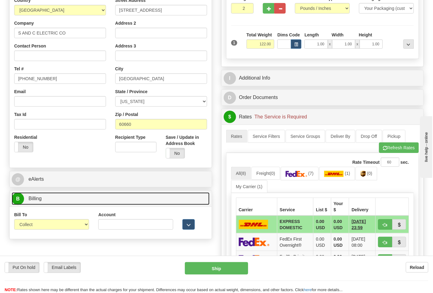
scroll to position [137, 0]
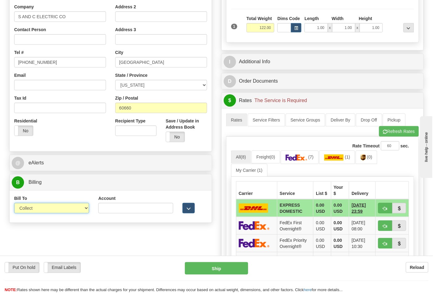
drag, startPoint x: 60, startPoint y: 212, endPoint x: 57, endPoint y: 216, distance: 6.0
click at [60, 211] on select "Sender Recipient Third Party Collect" at bounding box center [51, 208] width 75 height 10
click at [48, 212] on select "Sender Recipient Third Party Collect" at bounding box center [51, 208] width 75 height 10
select select "2"
click at [14, 204] on select "Sender Recipient Third Party Collect" at bounding box center [51, 208] width 75 height 10
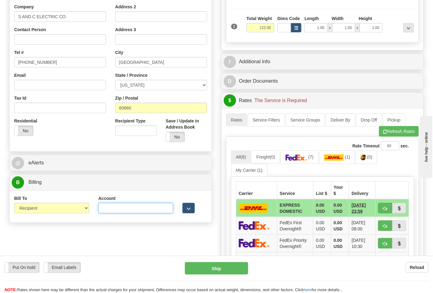
click at [138, 208] on input "Account" at bounding box center [135, 208] width 75 height 10
paste input "060648484"
type input "060648484"
click at [296, 161] on img at bounding box center [297, 157] width 22 height 6
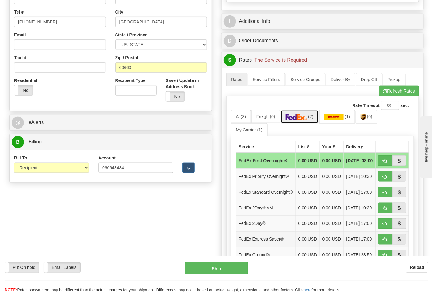
scroll to position [274, 0]
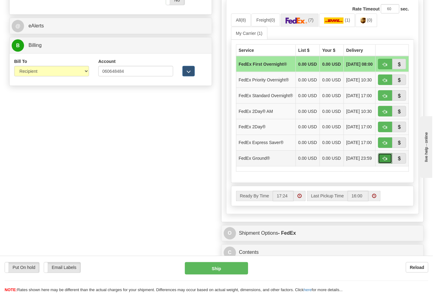
click at [381, 164] on button "button" at bounding box center [385, 158] width 14 height 10
type input "92"
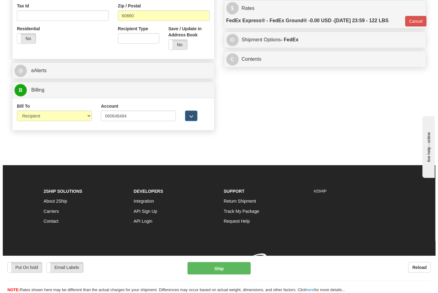
scroll to position [239, 0]
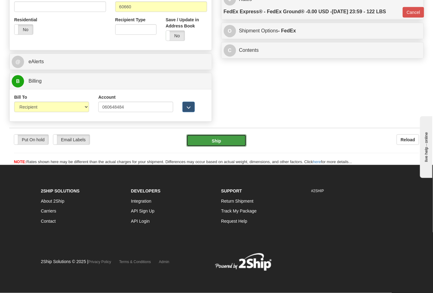
click at [232, 140] on button "Ship" at bounding box center [217, 140] width 60 height 12
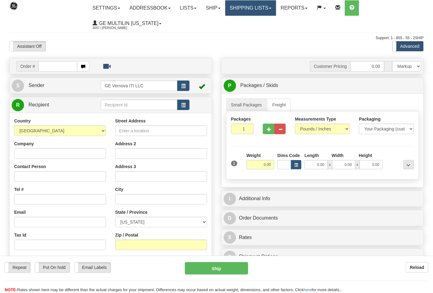
click at [248, 11] on link "Shipping lists" at bounding box center [250, 7] width 51 height 15
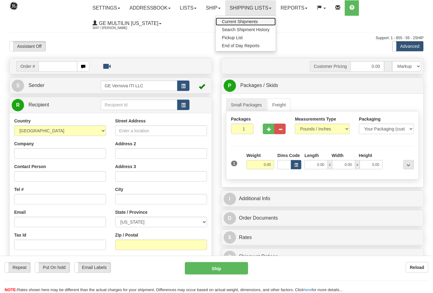
click at [244, 20] on span "Current Shipments" at bounding box center [240, 21] width 36 height 5
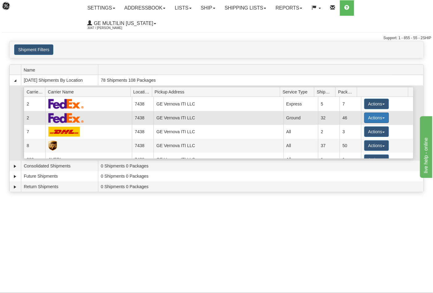
click at [364, 113] on button "Actions" at bounding box center [376, 118] width 25 height 10
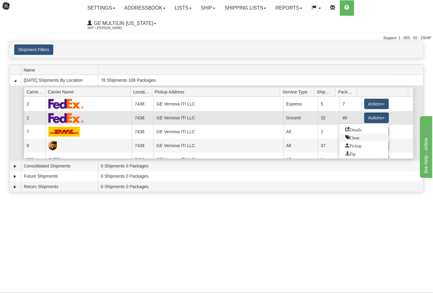
click at [361, 134] on link "Close" at bounding box center [364, 138] width 49 height 8
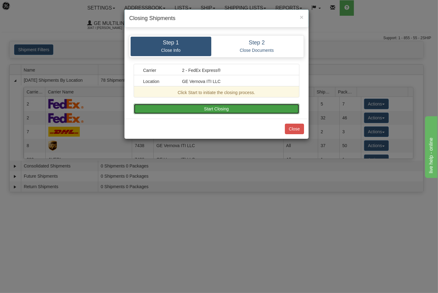
click at [240, 109] on button "Start Closing" at bounding box center [217, 109] width 166 height 10
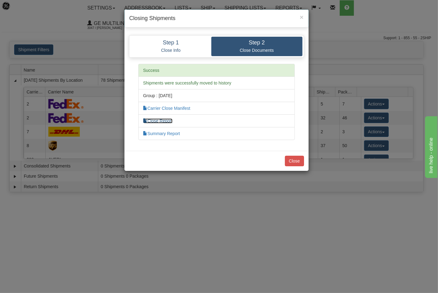
click at [160, 122] on link "Close Report" at bounding box center [158, 120] width 30 height 5
drag, startPoint x: 296, startPoint y: 163, endPoint x: 305, endPoint y: 153, distance: 13.6
click at [296, 163] on button "Close" at bounding box center [294, 161] width 19 height 10
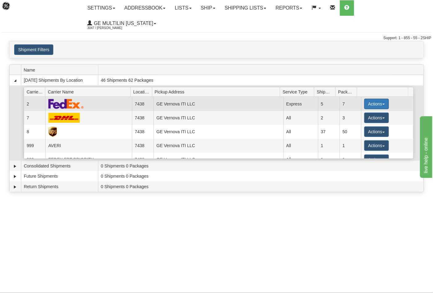
click at [369, 99] on button "Actions" at bounding box center [376, 104] width 25 height 10
click at [365, 99] on button "Actions" at bounding box center [376, 104] width 25 height 10
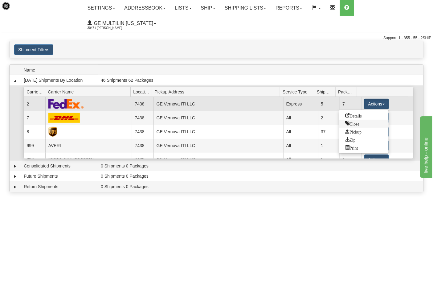
click at [354, 121] on span "Close" at bounding box center [353, 123] width 14 height 4
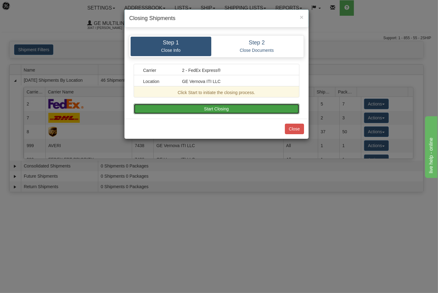
drag, startPoint x: 206, startPoint y: 107, endPoint x: 262, endPoint y: 112, distance: 56.9
click at [206, 107] on button "Start Closing" at bounding box center [217, 109] width 166 height 10
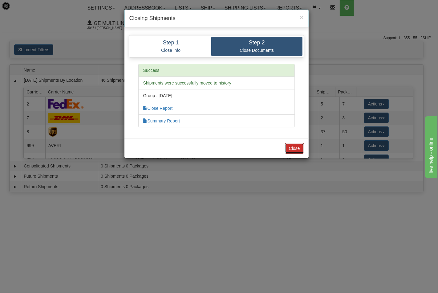
click at [296, 148] on button "Close" at bounding box center [294, 148] width 19 height 10
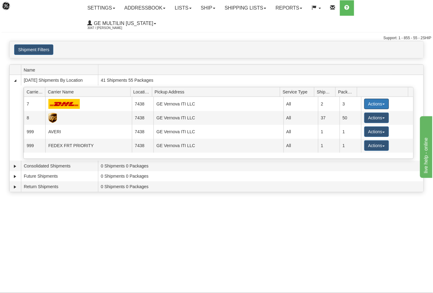
click at [370, 99] on button "Actions" at bounding box center [376, 104] width 25 height 10
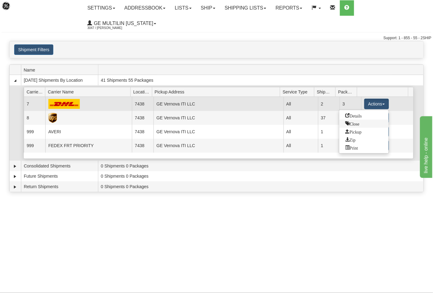
click at [352, 121] on span "Close" at bounding box center [353, 123] width 14 height 4
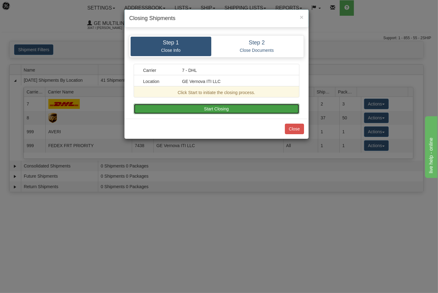
click at [250, 108] on button "Start Closing" at bounding box center [217, 109] width 166 height 10
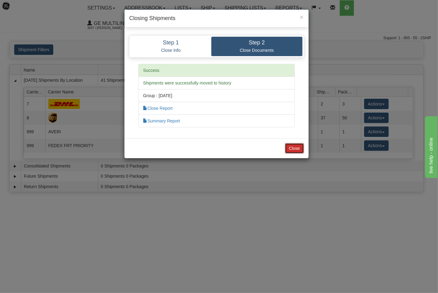
click at [296, 146] on button "Close" at bounding box center [294, 148] width 19 height 10
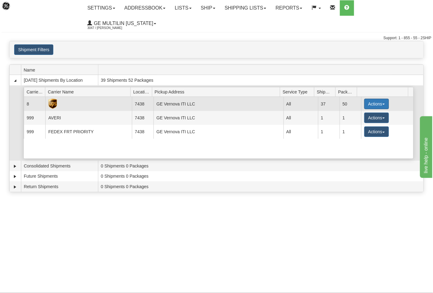
click at [369, 99] on button "Actions" at bounding box center [376, 104] width 25 height 10
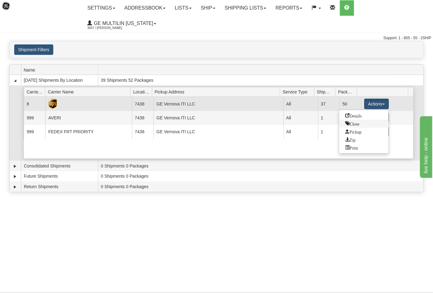
click at [359, 121] on span "Close" at bounding box center [353, 123] width 14 height 4
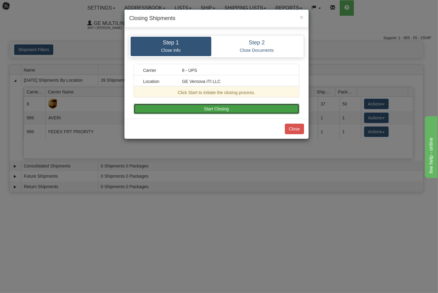
click at [244, 113] on button "Start Closing" at bounding box center [217, 109] width 166 height 10
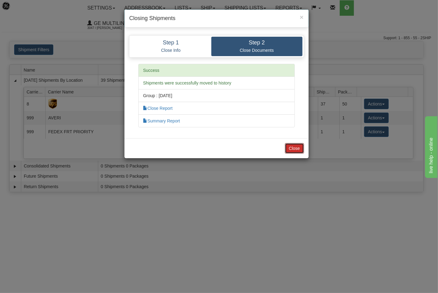
click at [296, 149] on button "Close" at bounding box center [294, 148] width 19 height 10
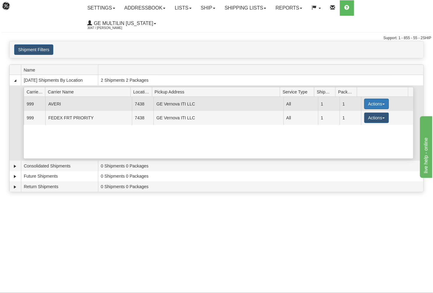
click at [367, 99] on button "Actions" at bounding box center [376, 104] width 25 height 10
click at [352, 121] on span "Close" at bounding box center [353, 123] width 14 height 4
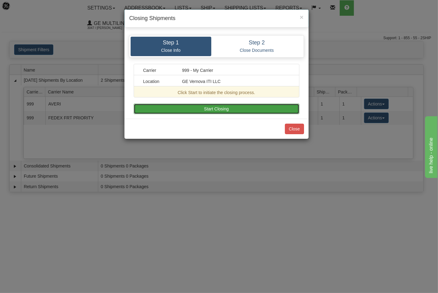
click at [253, 109] on button "Start Closing" at bounding box center [217, 109] width 166 height 10
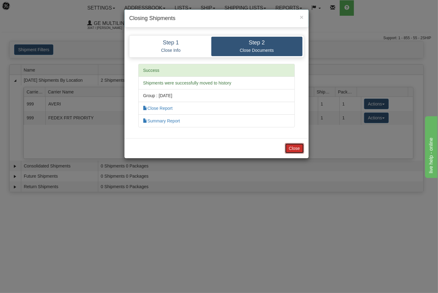
click at [297, 148] on button "Close" at bounding box center [294, 148] width 19 height 10
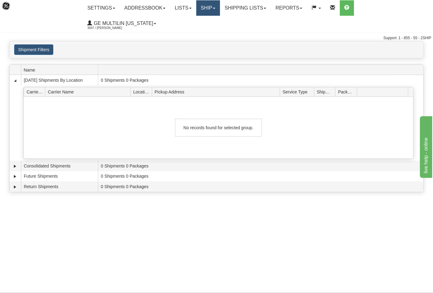
click at [212, 14] on link "Ship" at bounding box center [208, 7] width 24 height 15
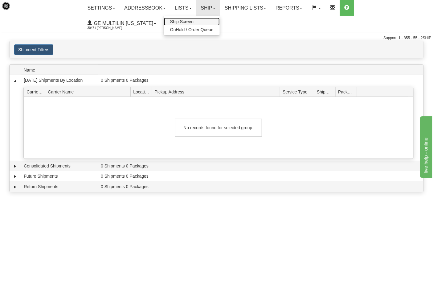
click at [207, 22] on link "Ship Screen" at bounding box center [192, 22] width 56 height 8
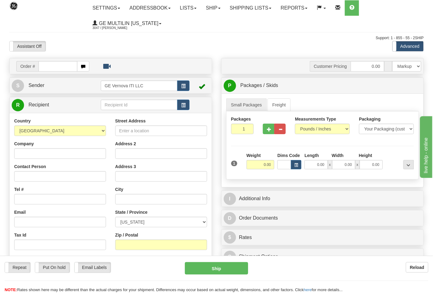
click at [389, 10] on ul "Settings Shipping Preferences Fields Preferences New Addressbook Recipients Sen…" at bounding box center [256, 15] width 336 height 31
